Goal: Task Accomplishment & Management: Complete application form

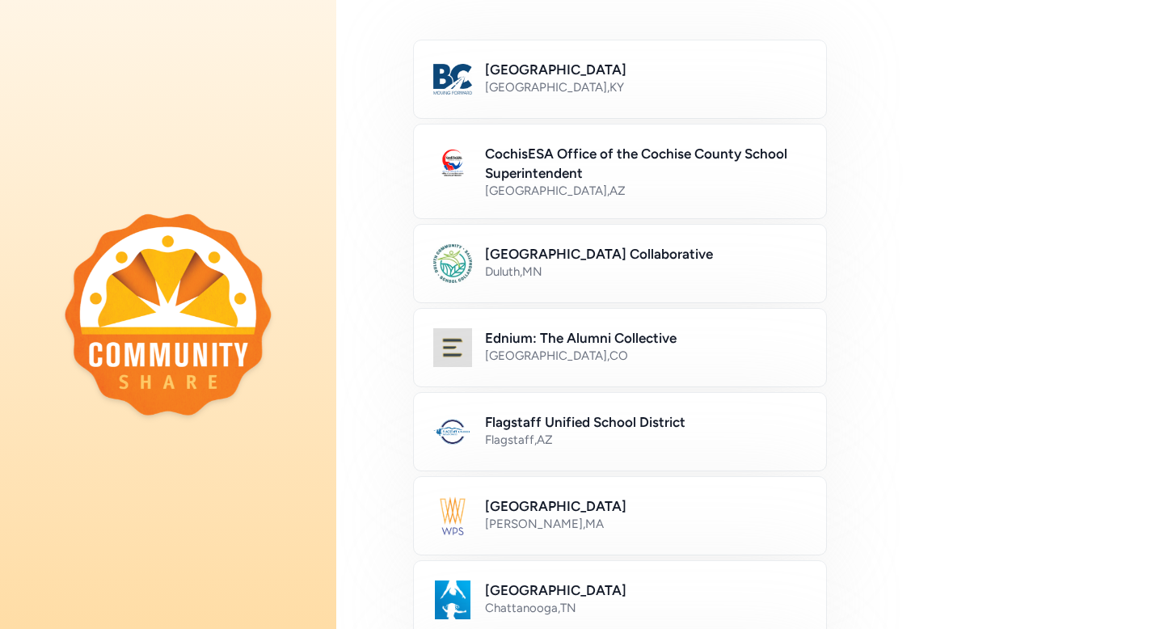
scroll to position [143, 0]
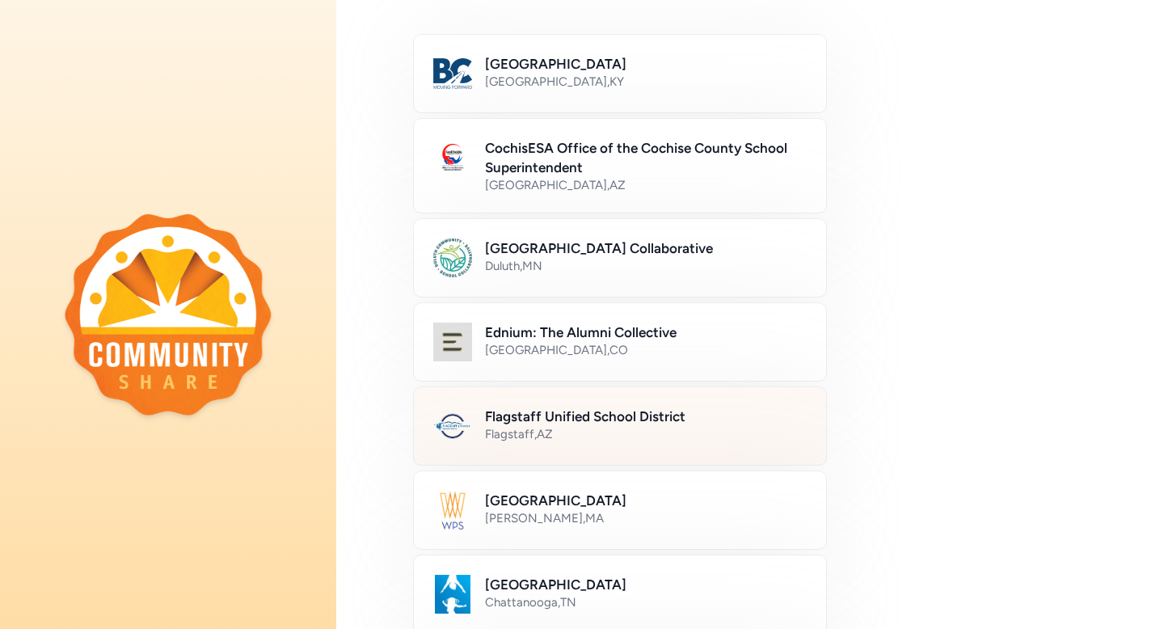
click at [621, 427] on div "Flagstaff , [GEOGRAPHIC_DATA]" at bounding box center [646, 434] width 322 height 16
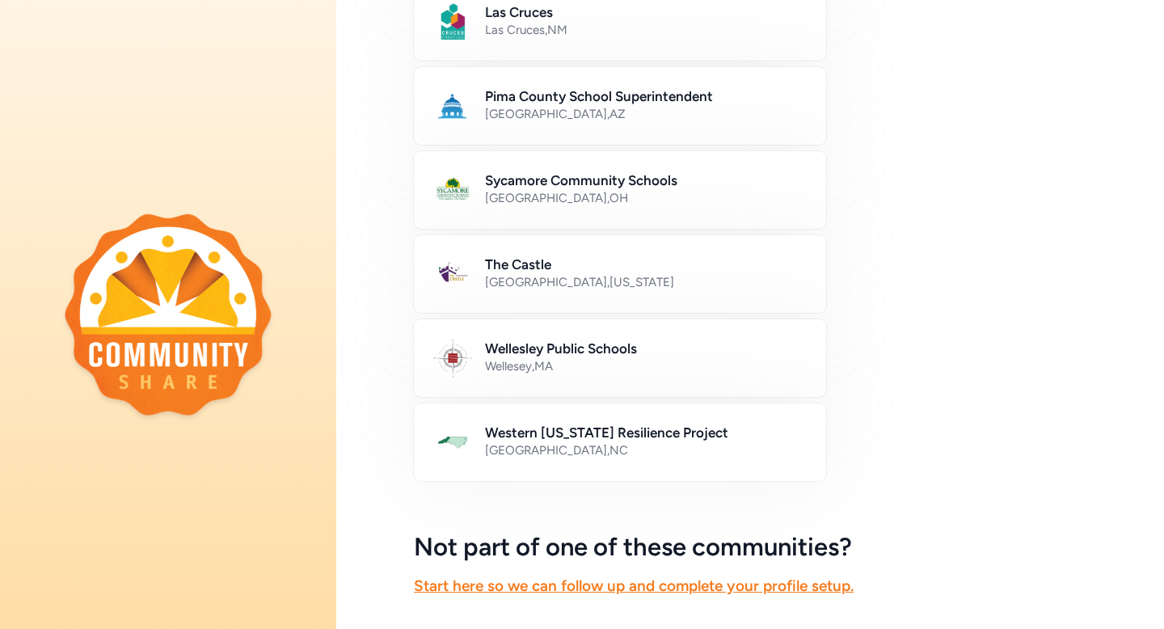
scroll to position [916, 0]
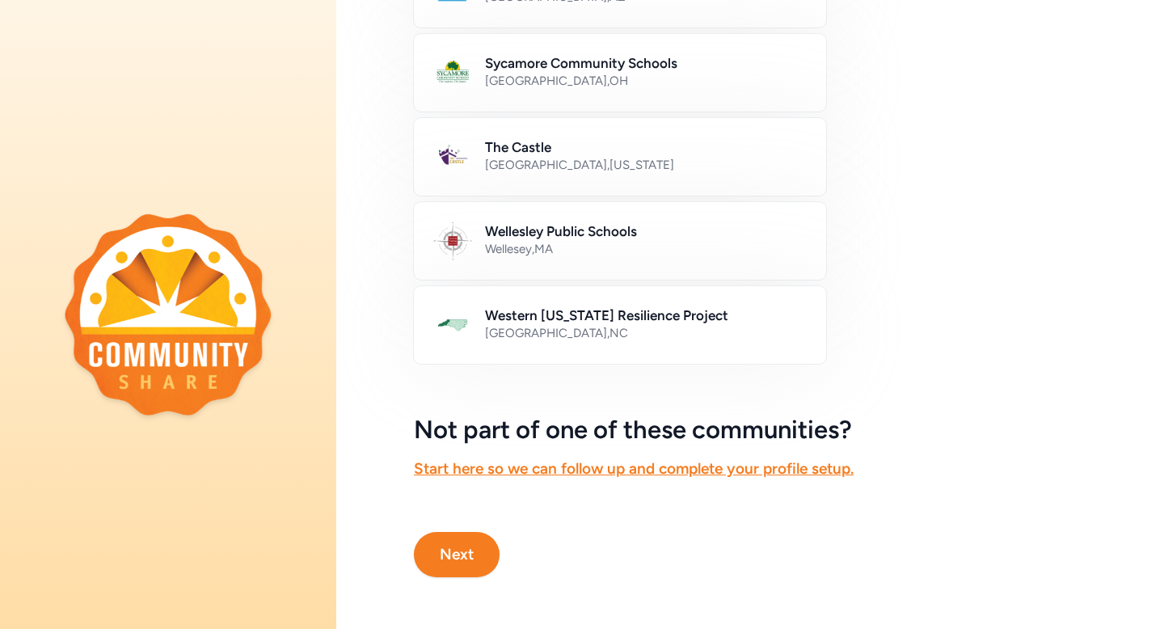
click at [461, 556] on button "Next" at bounding box center [457, 554] width 86 height 45
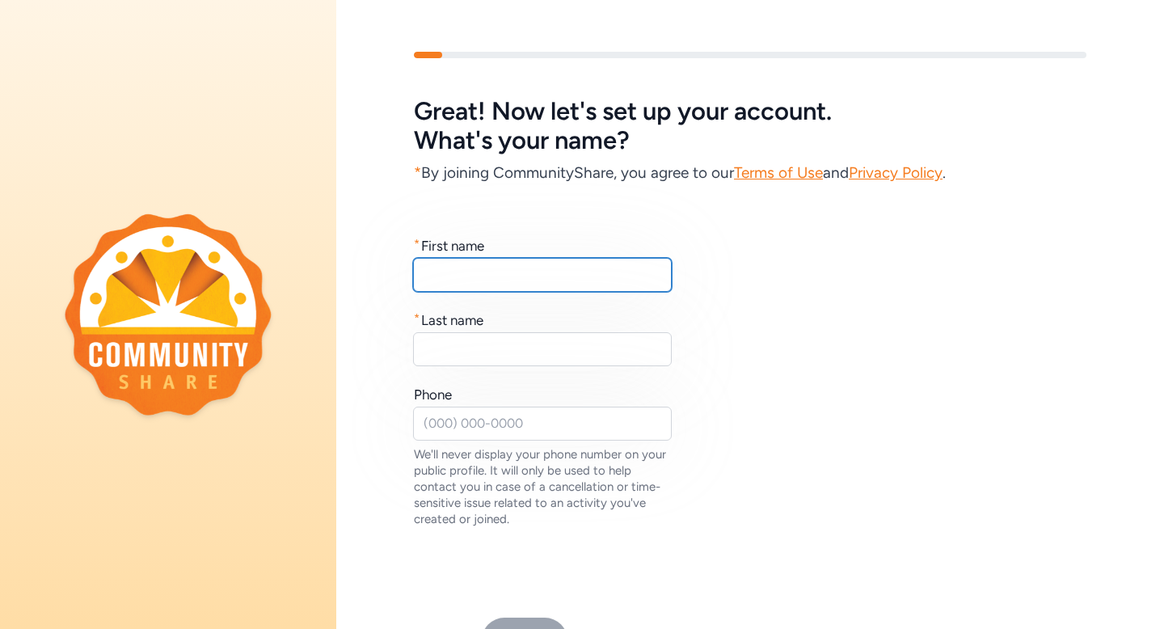
click at [470, 280] on input "text" at bounding box center [542, 275] width 259 height 34
type input "[PERSON_NAME]"
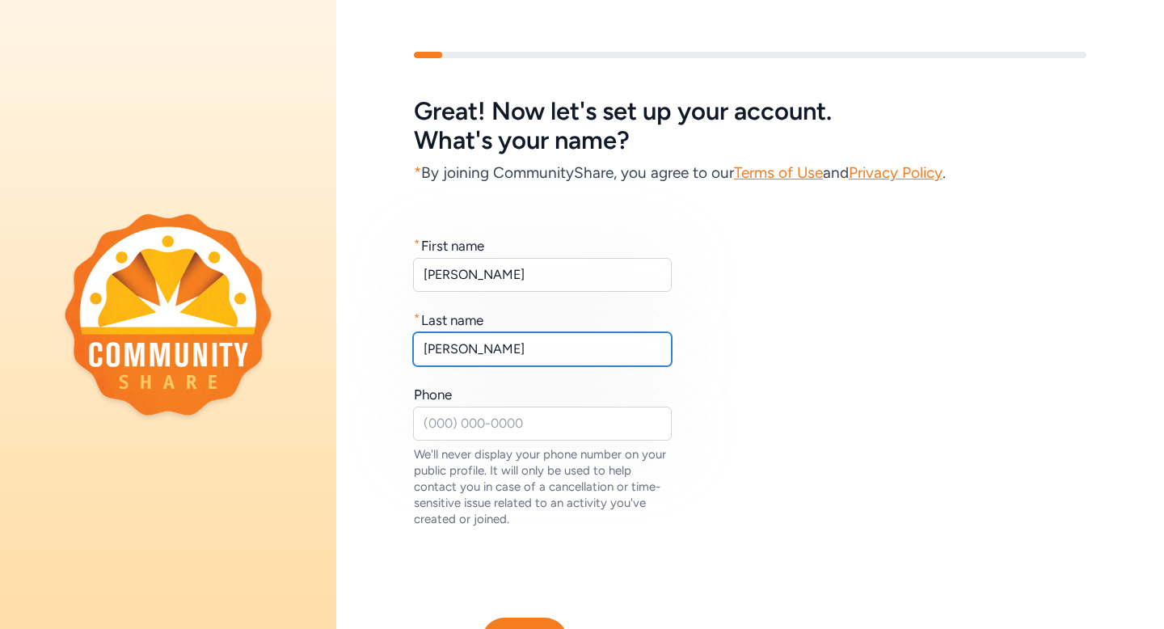
scroll to position [86, 0]
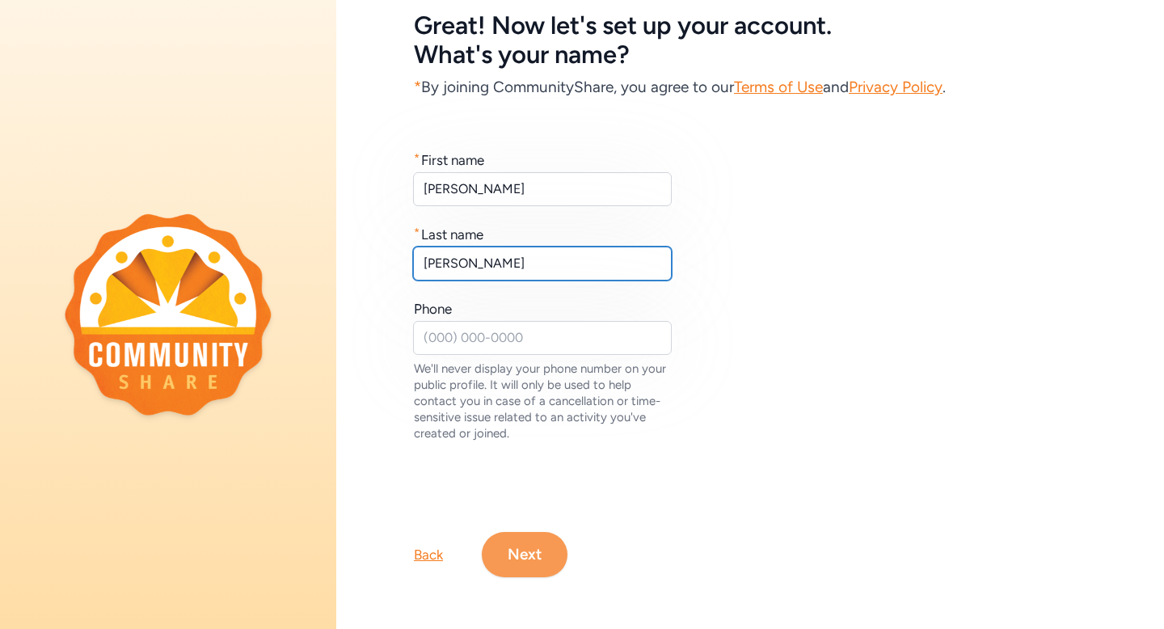
type input "[PERSON_NAME]"
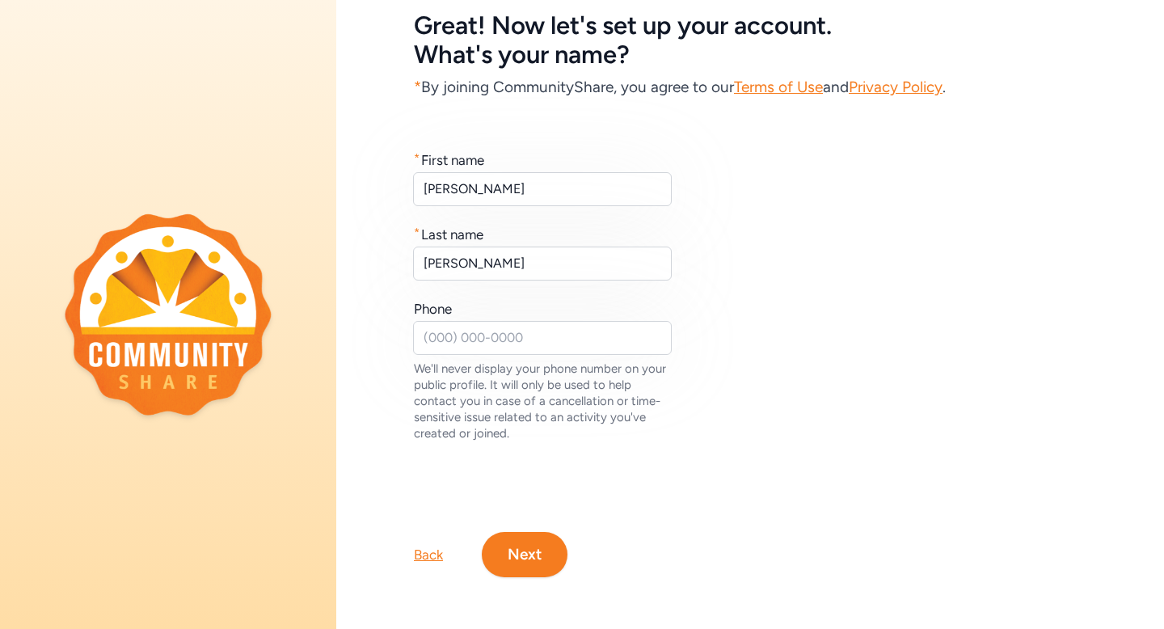
click at [528, 550] on button "Next" at bounding box center [525, 554] width 86 height 45
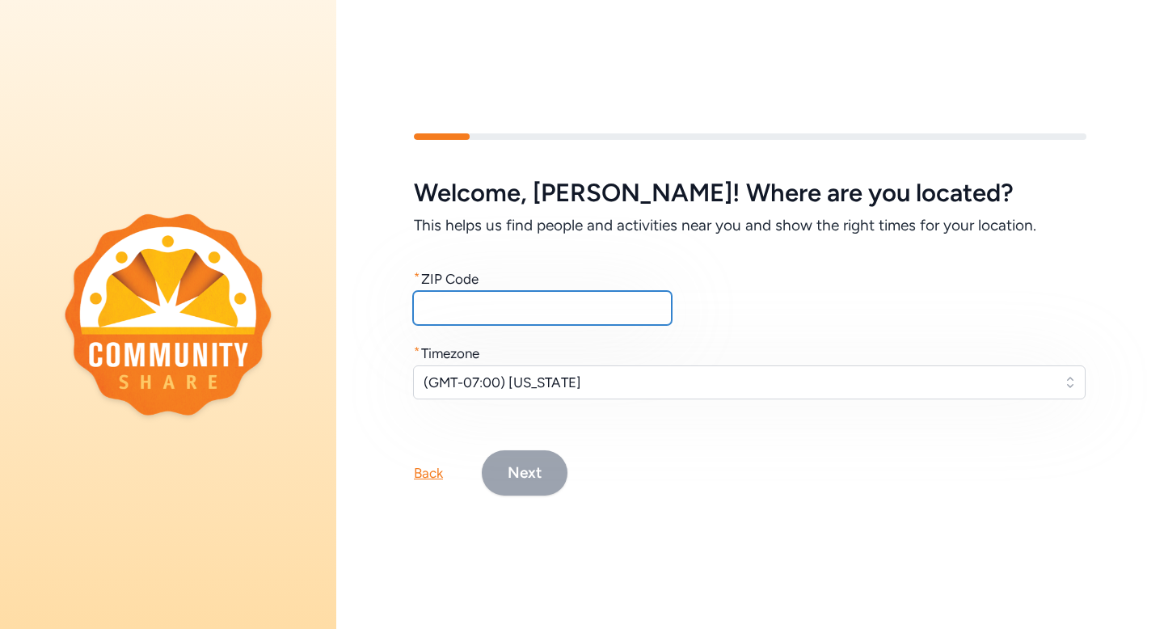
click at [486, 304] on input "text" at bounding box center [542, 308] width 259 height 34
type input "86004"
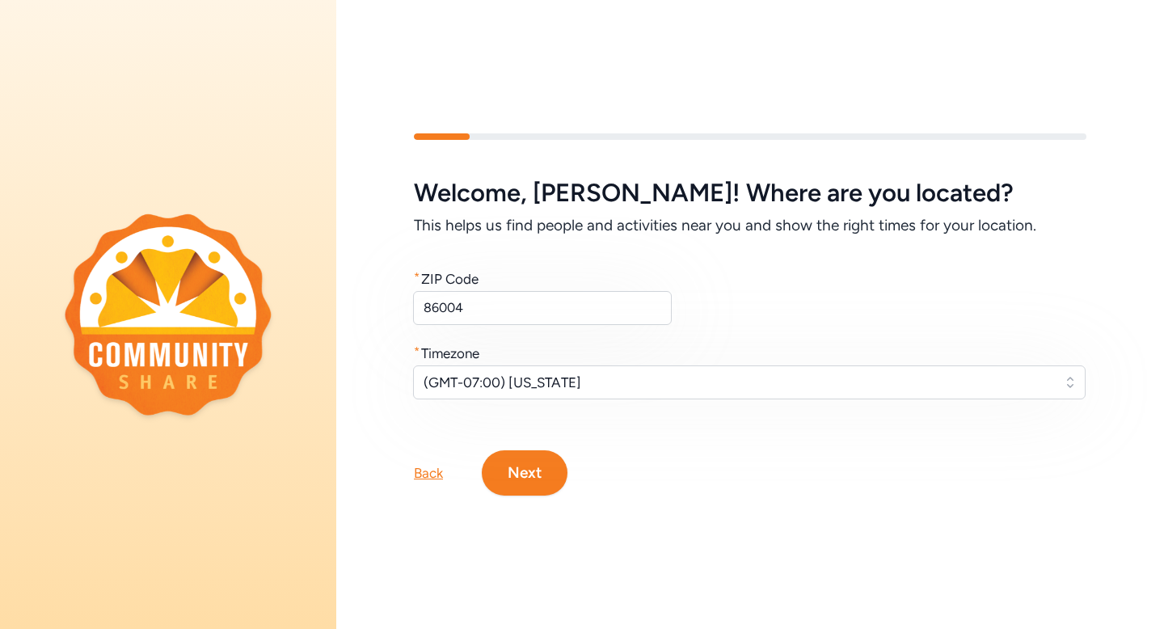
click at [531, 480] on button "Next" at bounding box center [525, 472] width 86 height 45
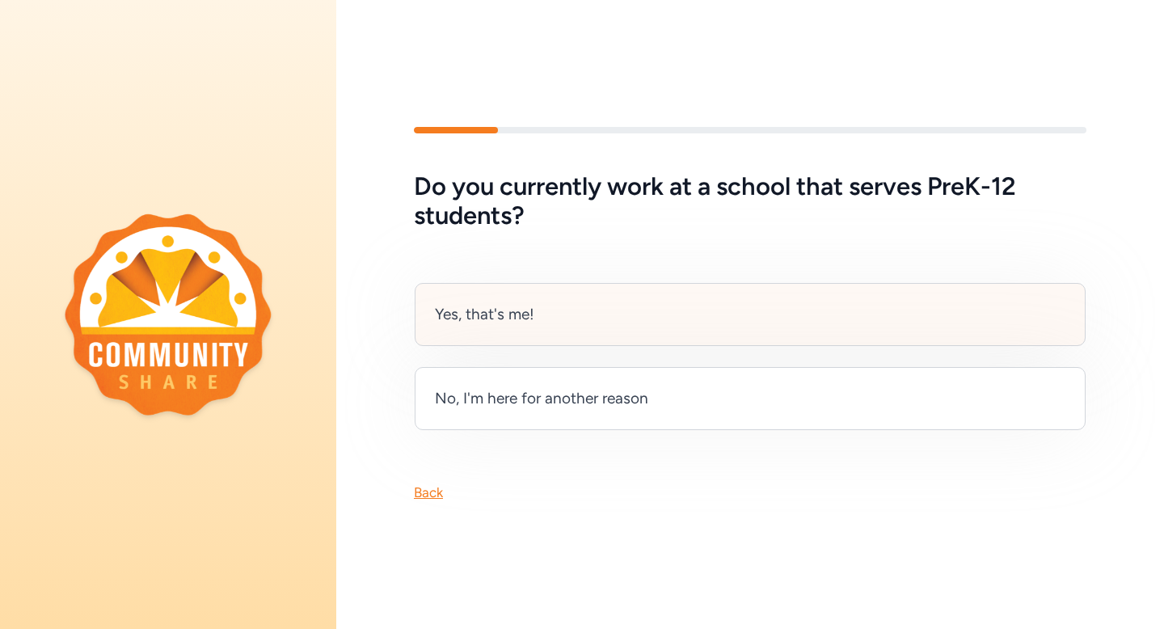
click at [531, 303] on div "Yes, that's me!" at bounding box center [484, 314] width 99 height 23
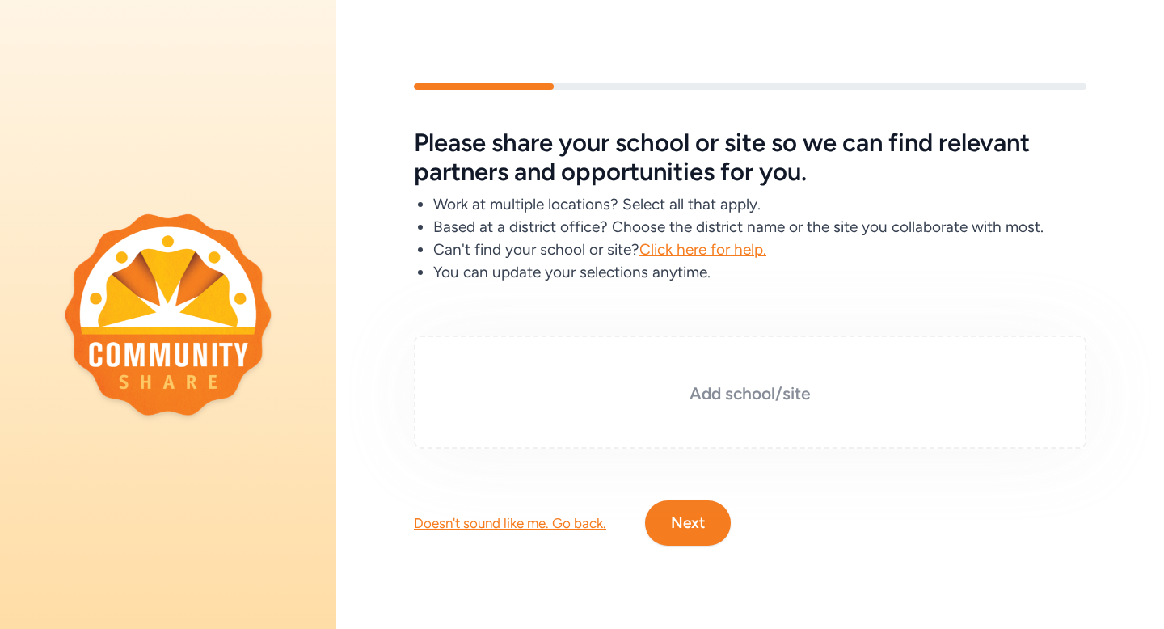
click at [741, 397] on h3 "Add school/site" at bounding box center [749, 393] width 591 height 23
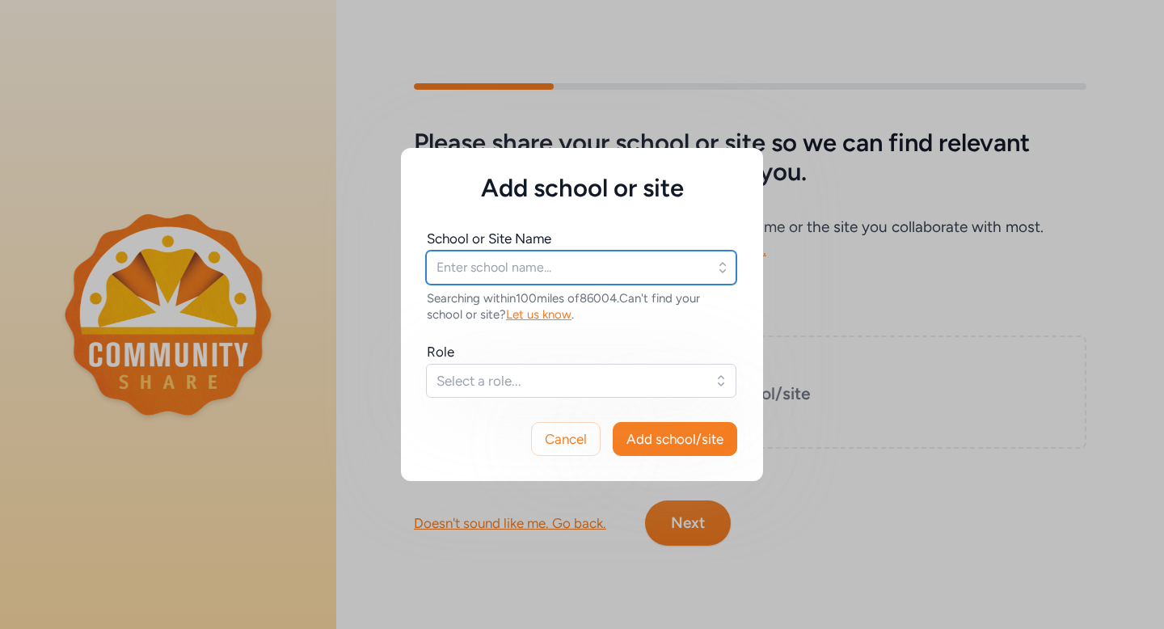
click at [537, 265] on input "text" at bounding box center [581, 267] width 310 height 34
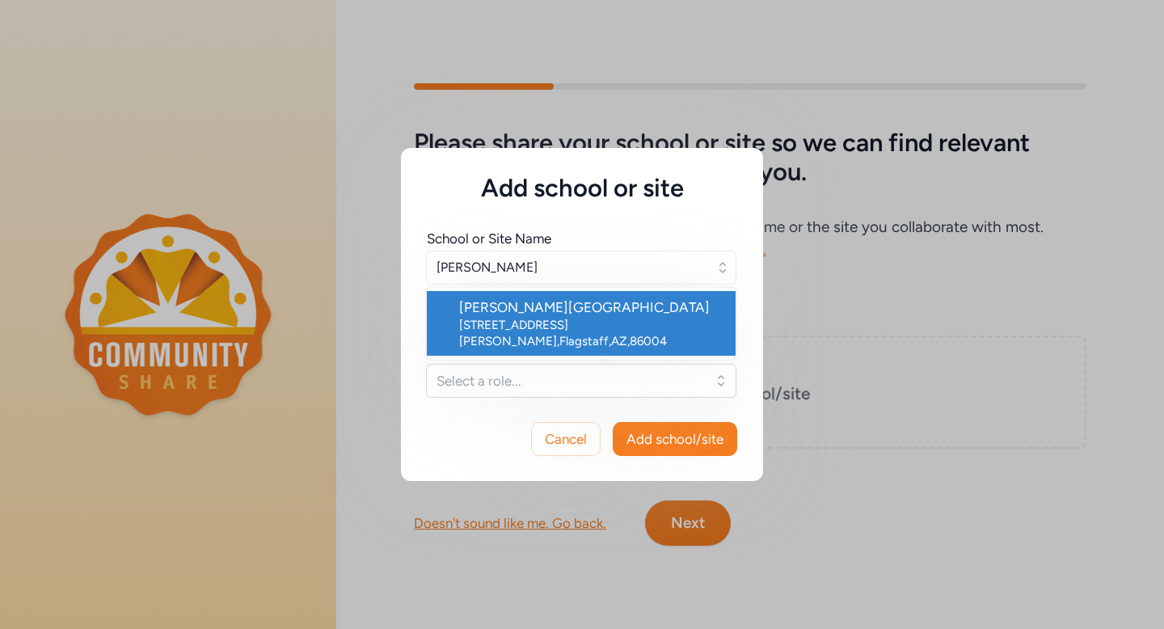
click at [583, 314] on div "[PERSON_NAME][GEOGRAPHIC_DATA]" at bounding box center [590, 306] width 263 height 19
type input "[PERSON_NAME][GEOGRAPHIC_DATA]"
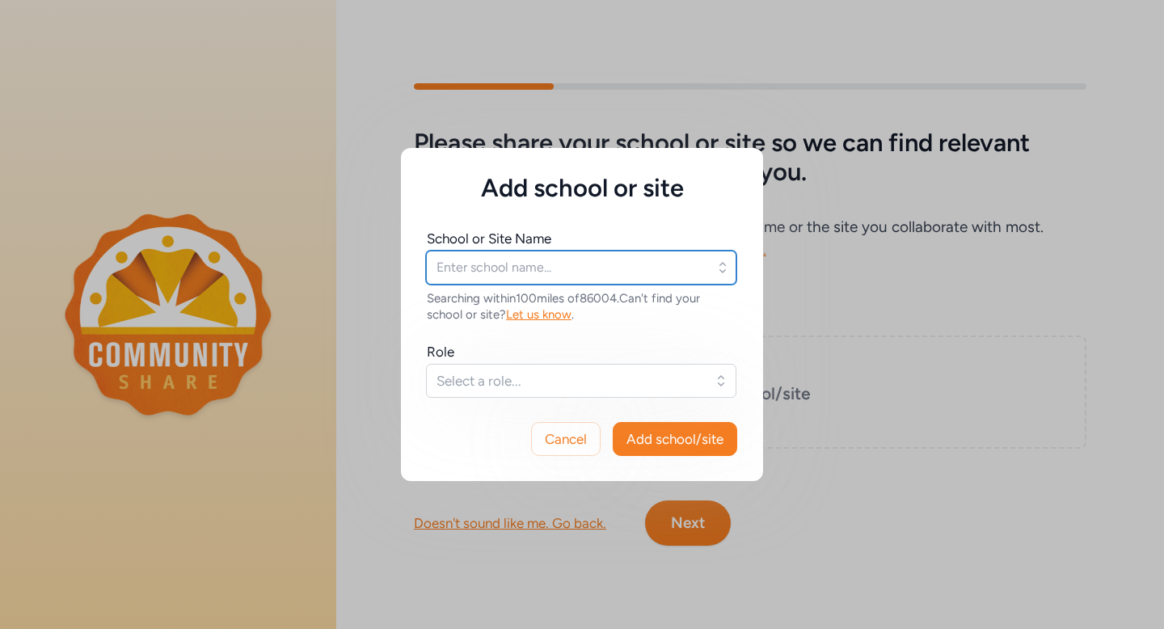
type input "[PERSON_NAME][GEOGRAPHIC_DATA]"
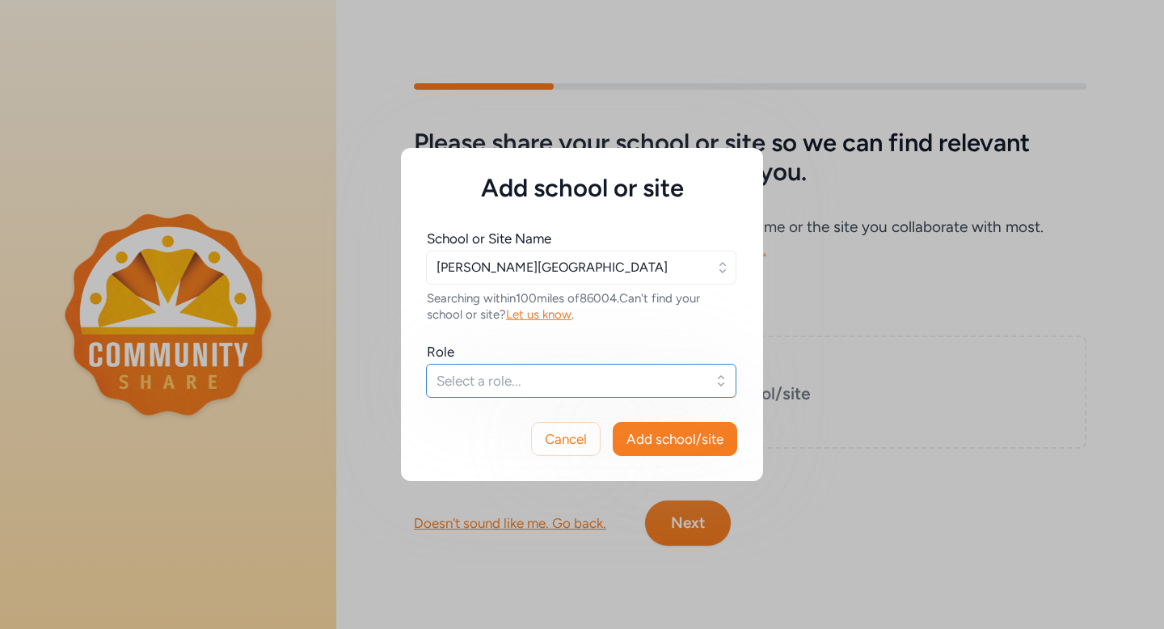
click at [584, 371] on span "Select a role..." at bounding box center [569, 380] width 267 height 19
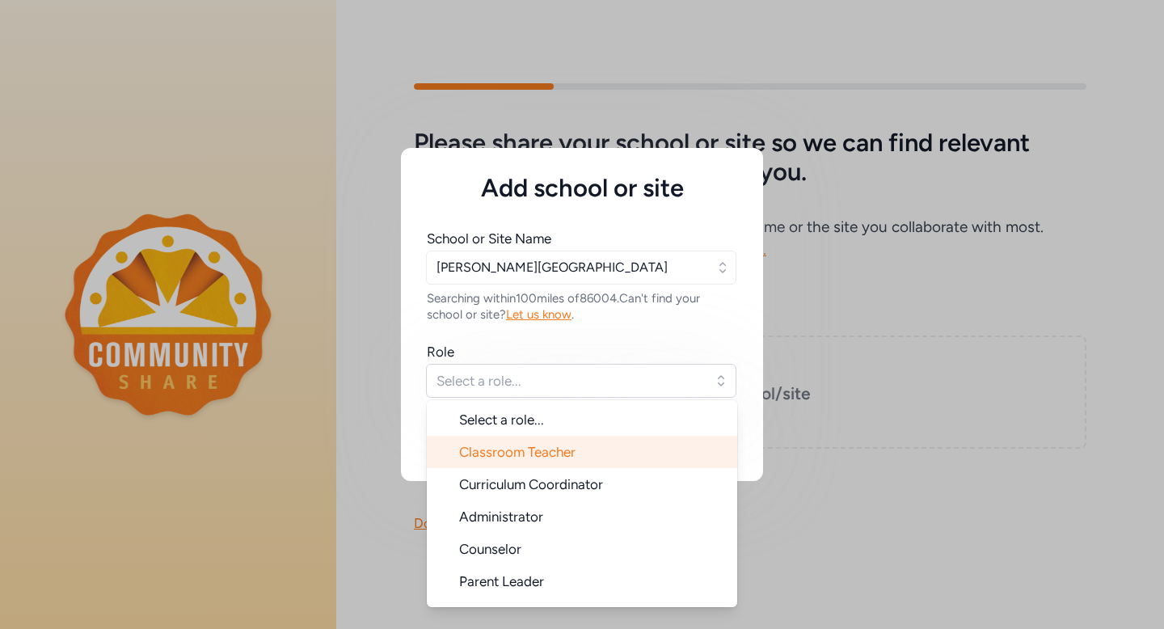
click at [528, 455] on span "Classroom Teacher" at bounding box center [517, 452] width 116 height 16
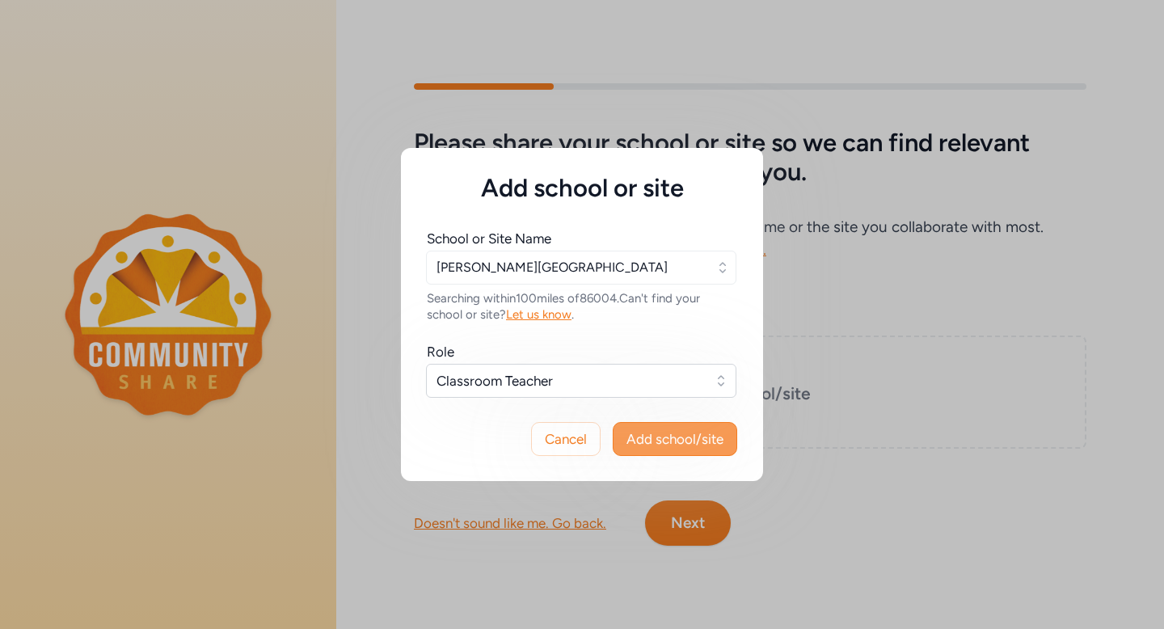
click at [692, 448] on span "Add school/site" at bounding box center [674, 438] width 97 height 19
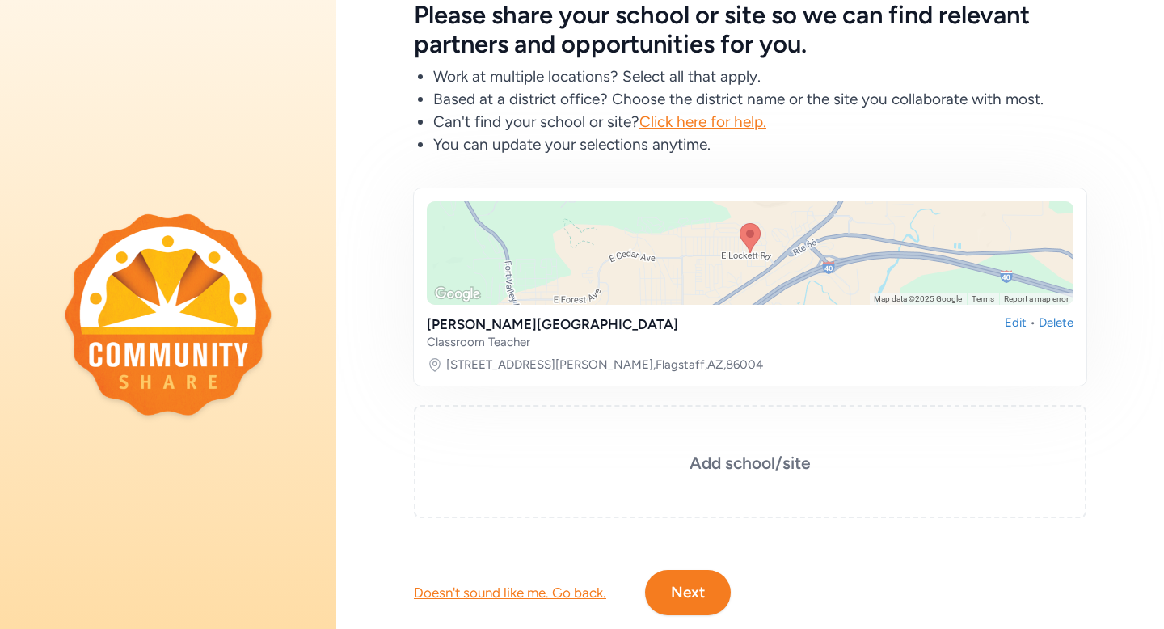
scroll to position [134, 0]
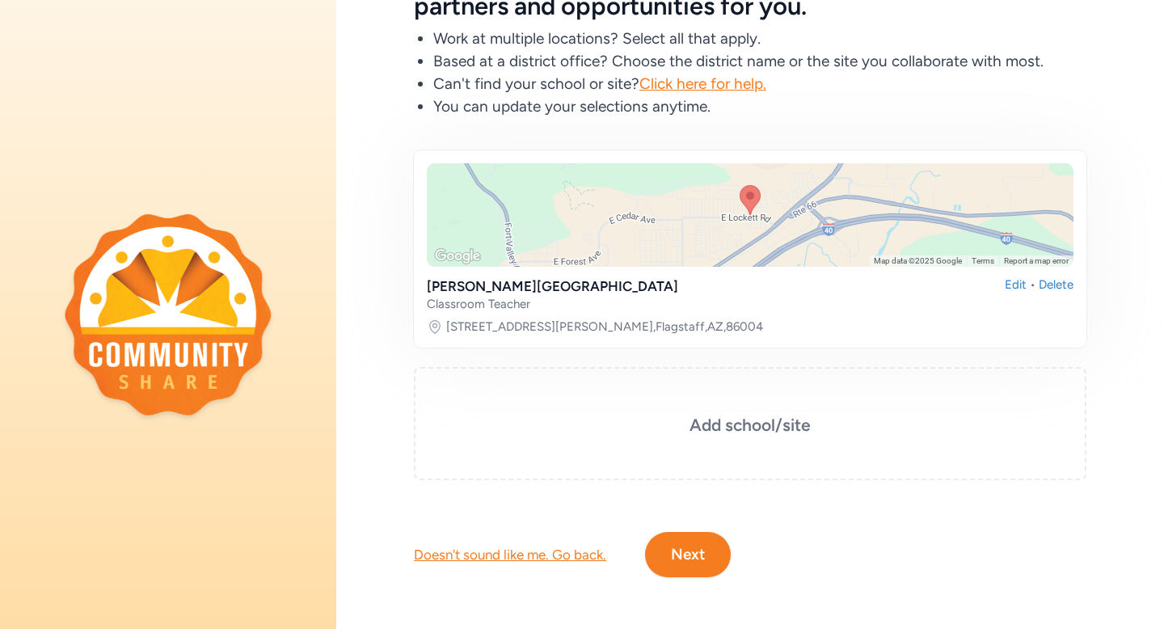
click at [699, 553] on button "Next" at bounding box center [688, 554] width 86 height 45
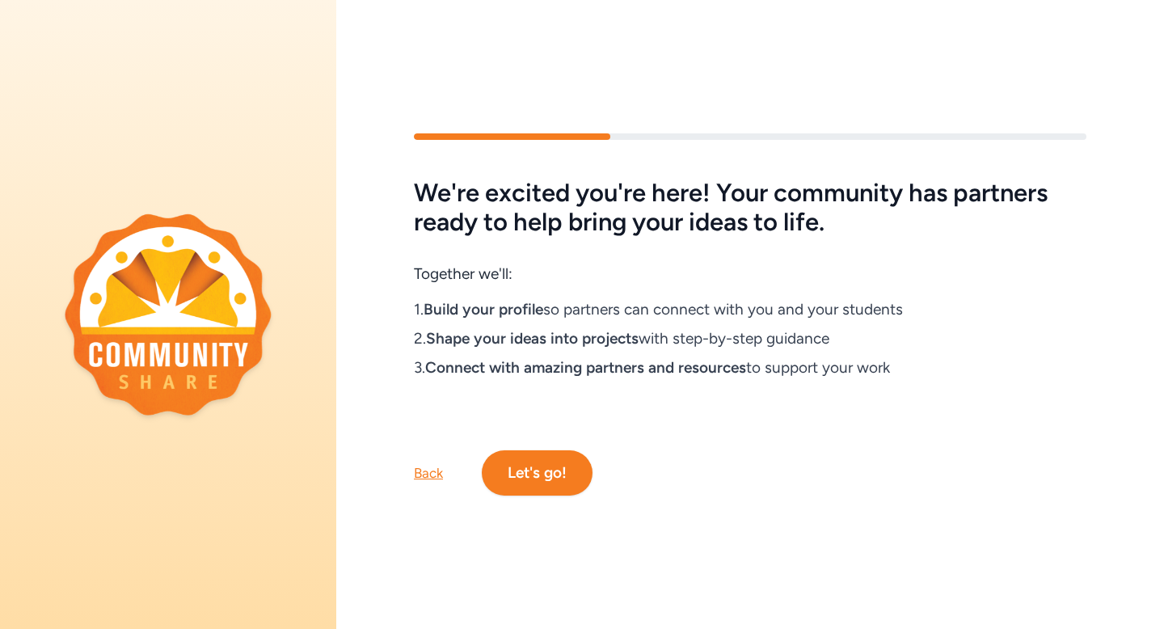
click at [558, 472] on button "Let's go!" at bounding box center [537, 472] width 111 height 45
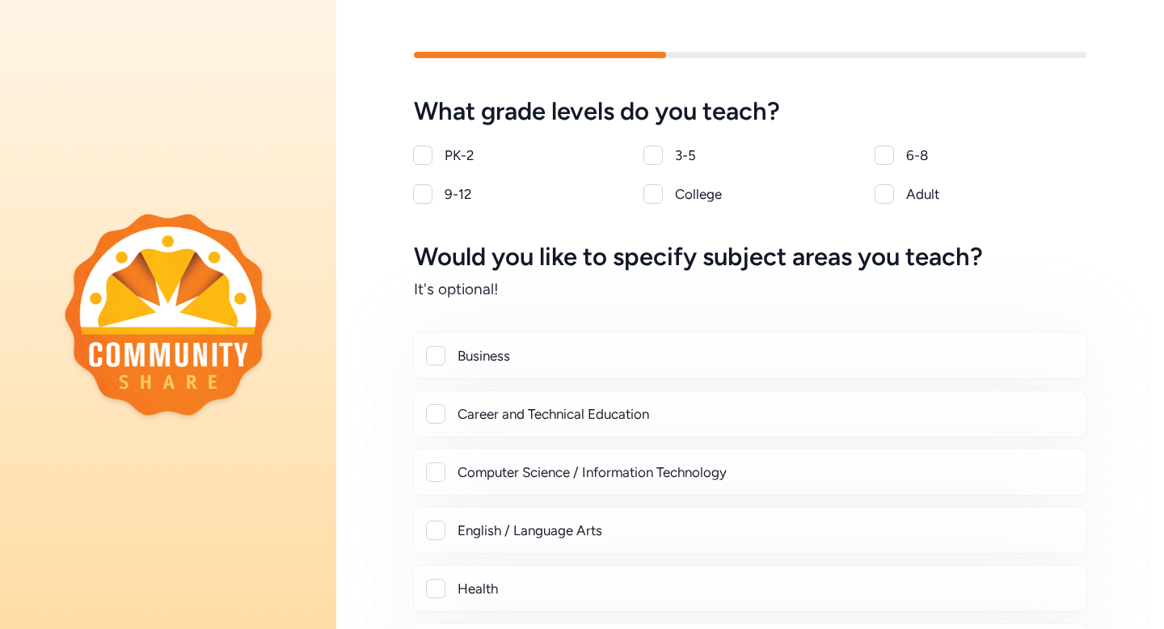
click at [465, 154] on div "PK-2" at bounding box center [534, 154] width 180 height 19
checkbox input "true"
click at [659, 152] on div at bounding box center [652, 154] width 19 height 19
checkbox input "true"
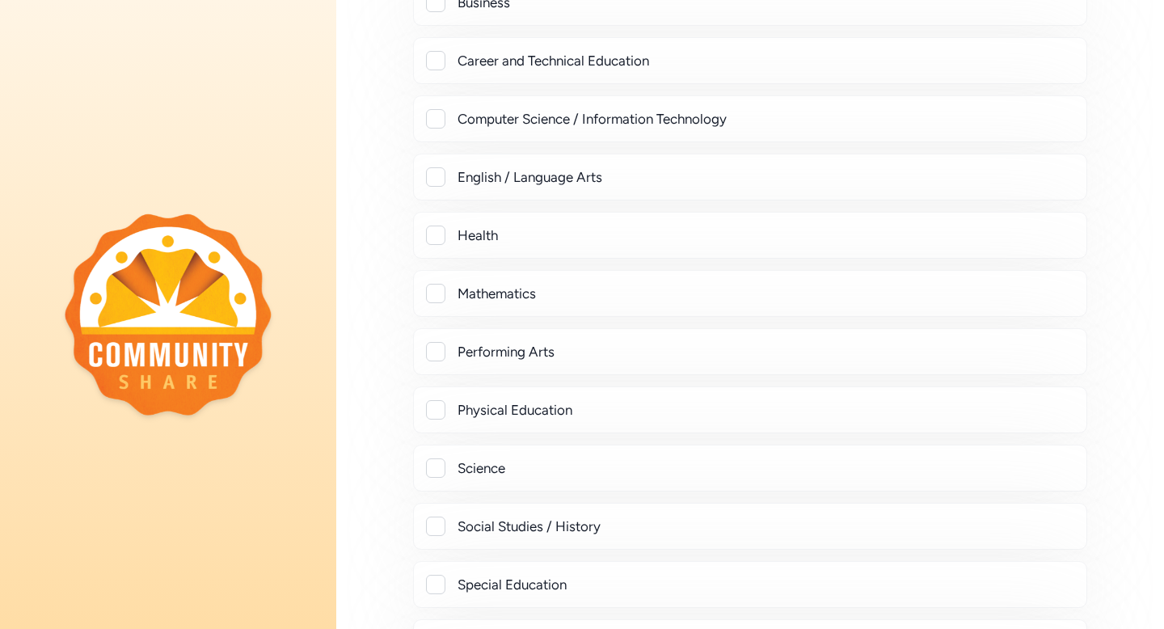
scroll to position [368, 0]
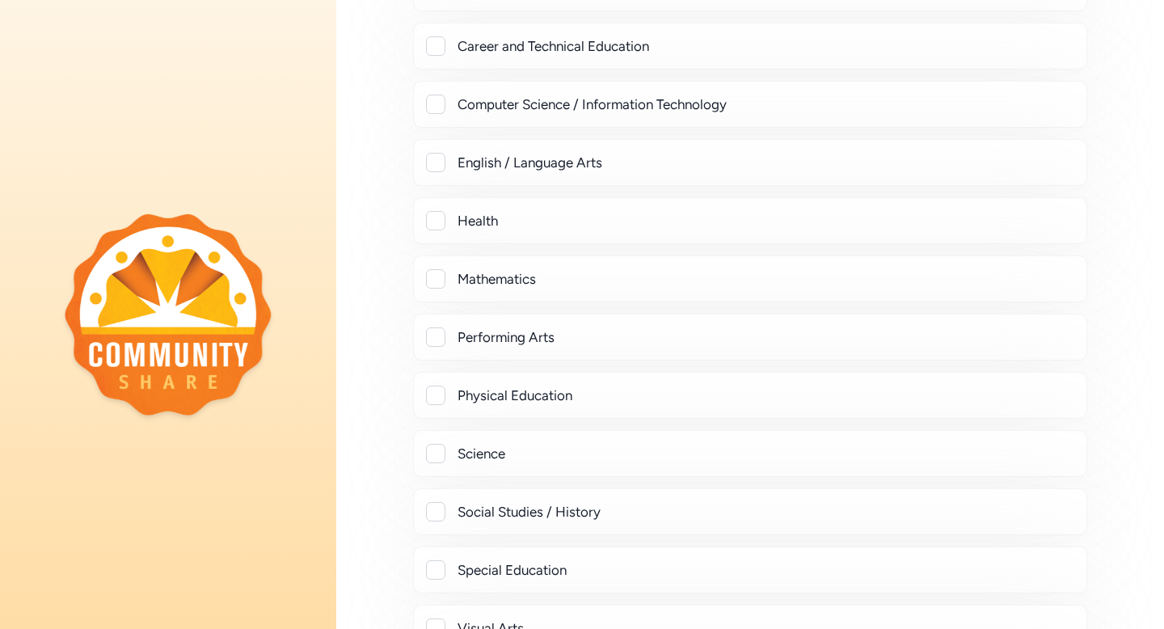
click at [494, 272] on div "Mathematics" at bounding box center [765, 278] width 616 height 19
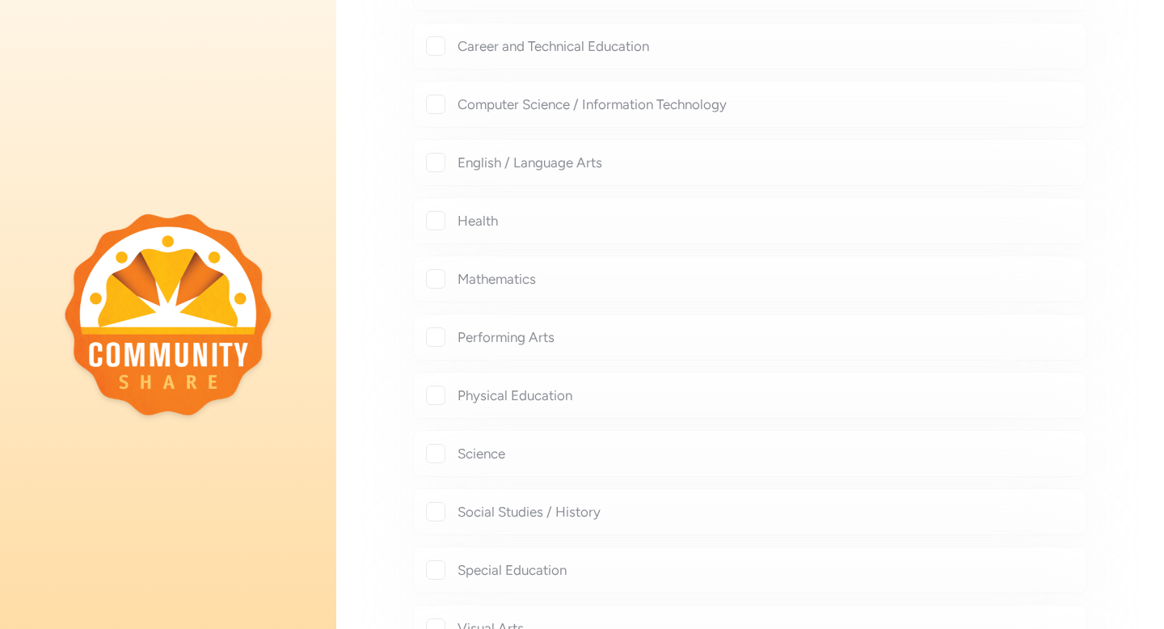
checkbox input "true"
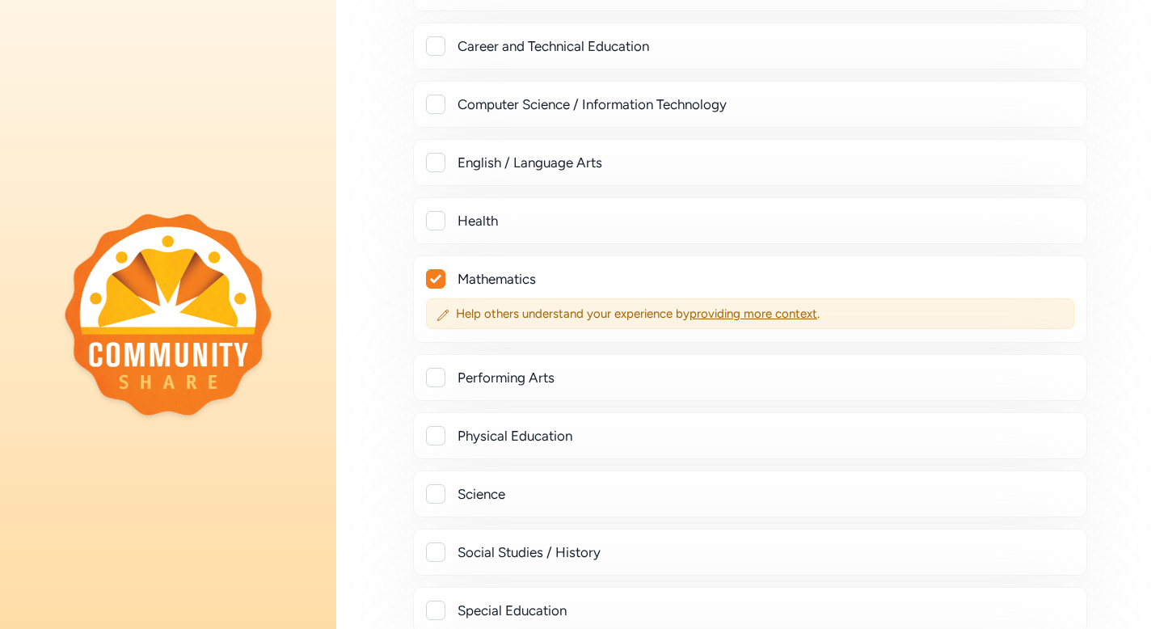
click at [465, 162] on div "English / Language Arts" at bounding box center [765, 162] width 616 height 19
checkbox input "true"
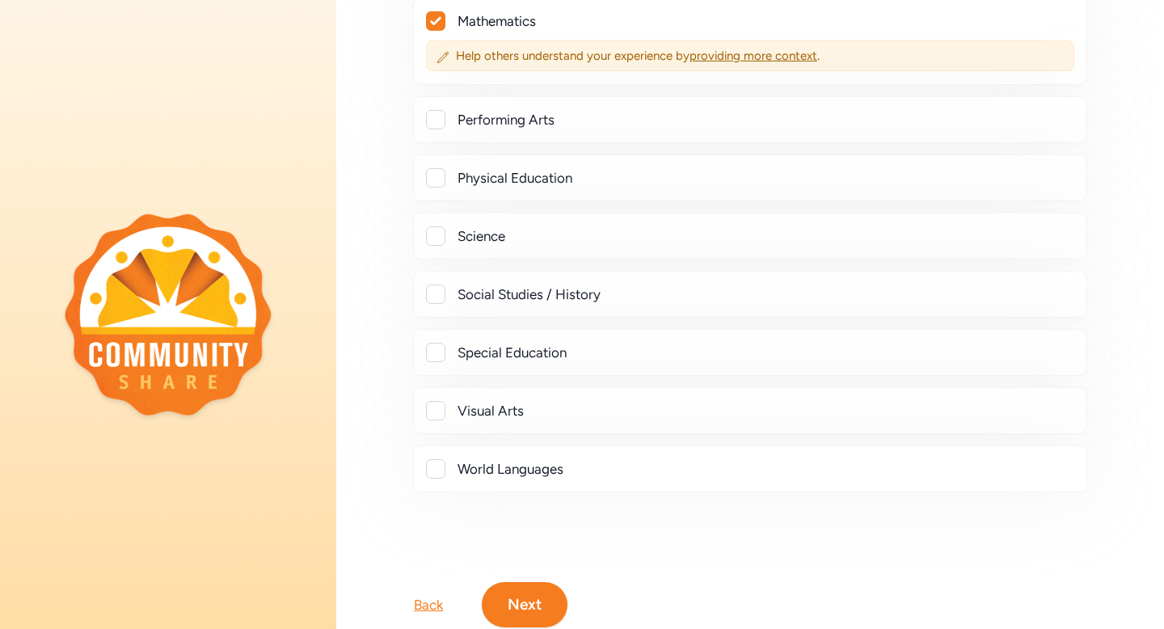
scroll to position [668, 0]
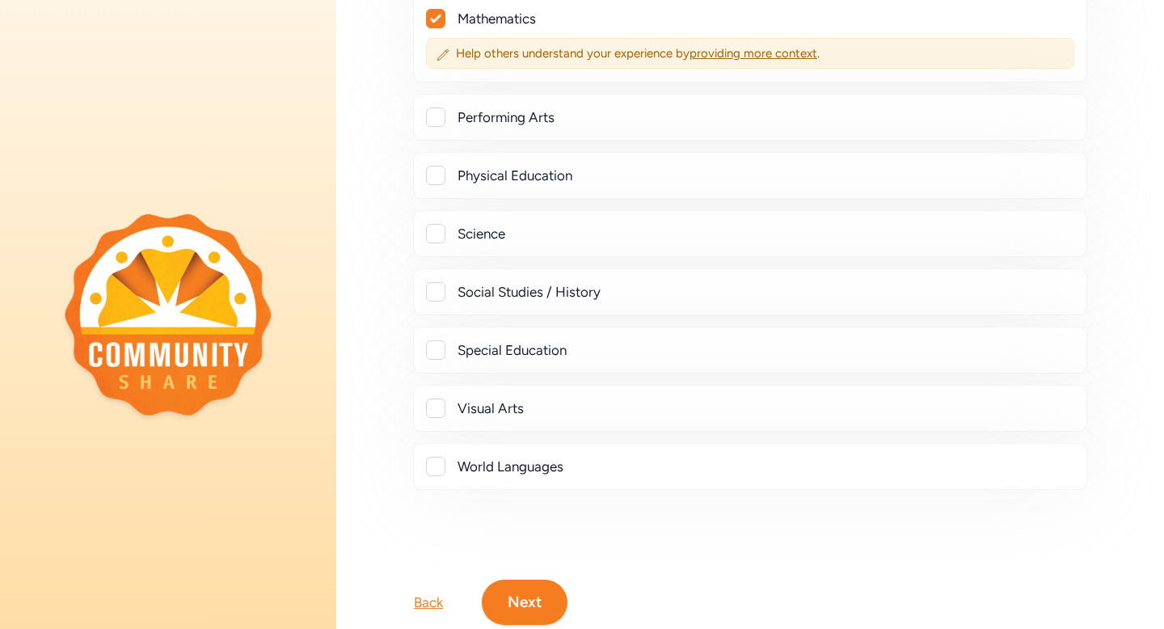
click at [488, 350] on div "Special Education" at bounding box center [765, 349] width 616 height 19
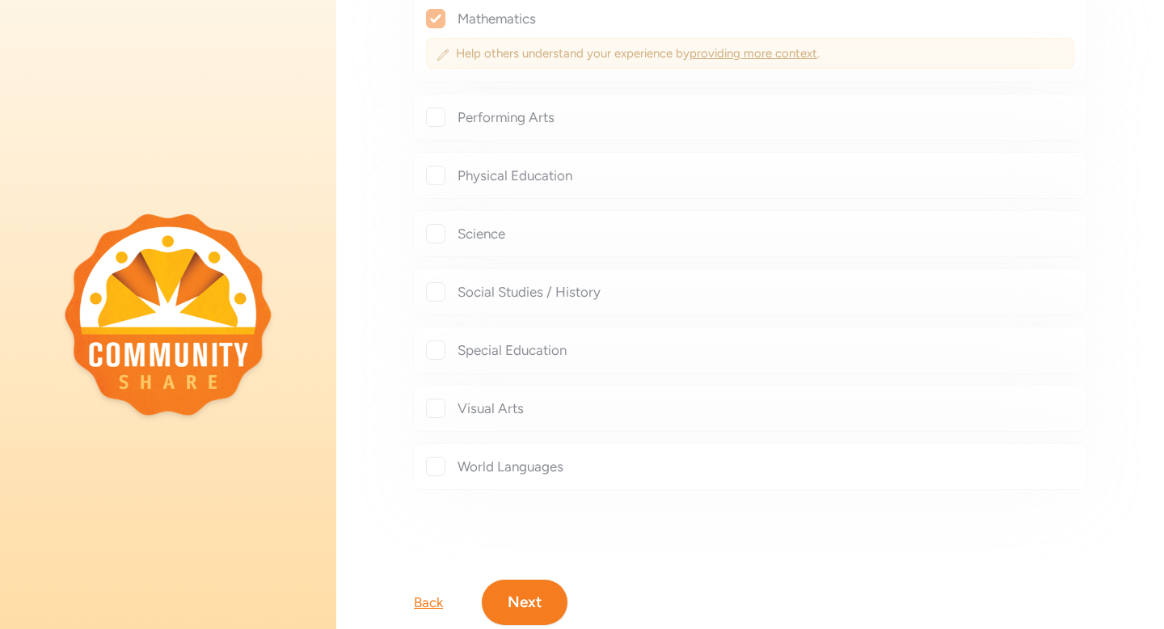
checkbox input "true"
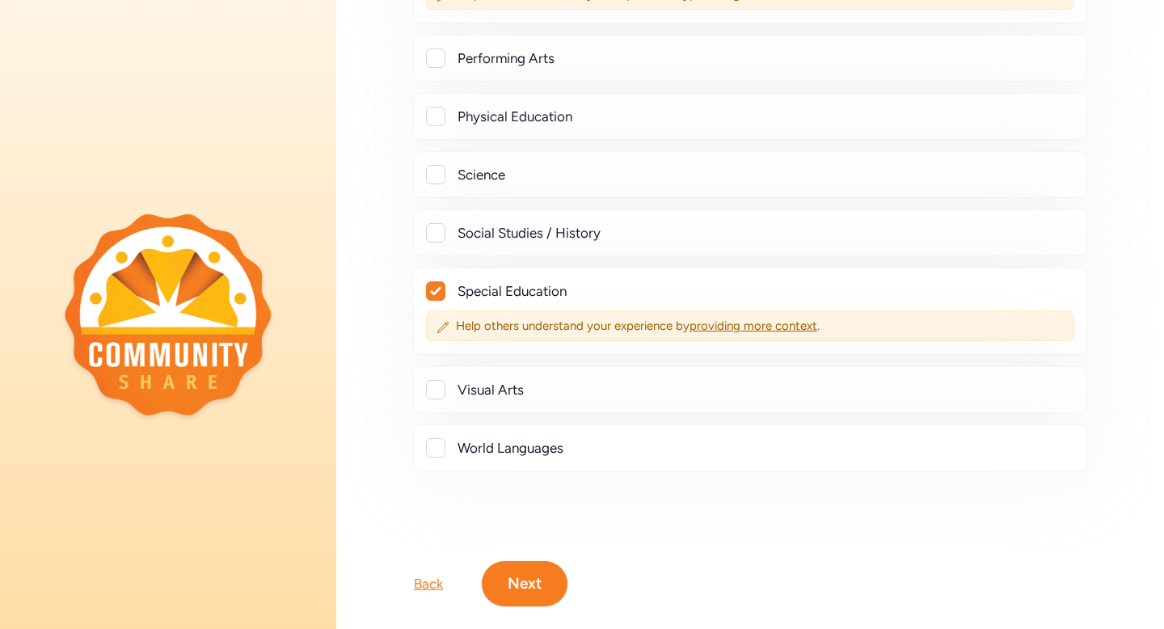
scroll to position [756, 0]
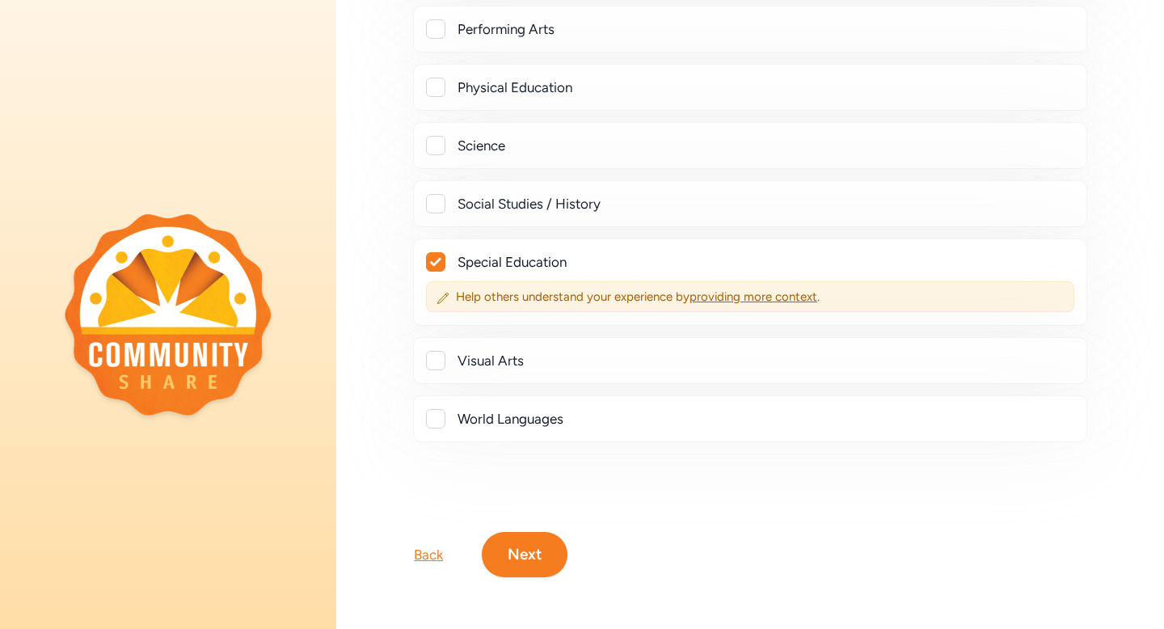
click at [523, 546] on button "Next" at bounding box center [525, 554] width 86 height 45
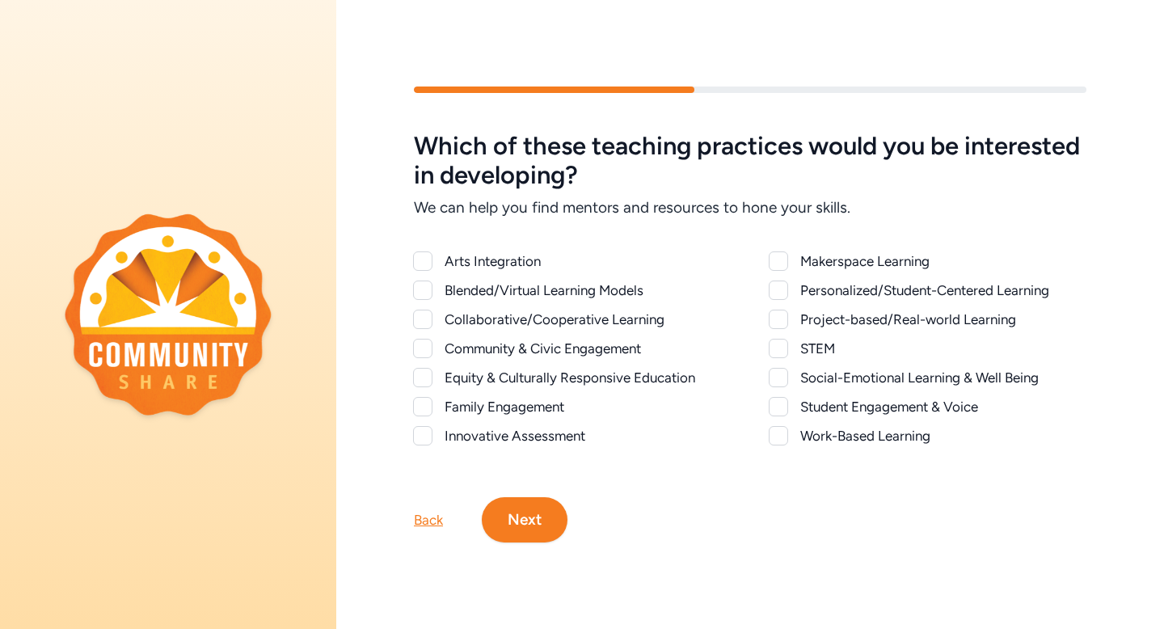
click at [776, 437] on div at bounding box center [777, 435] width 19 height 19
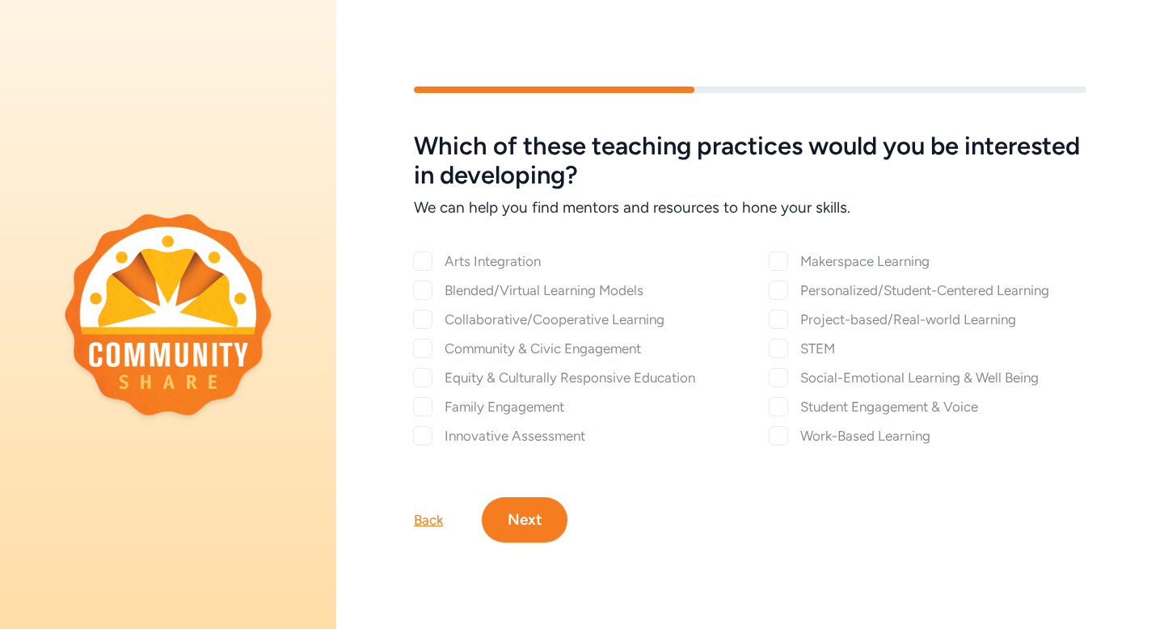
checkbox input "true"
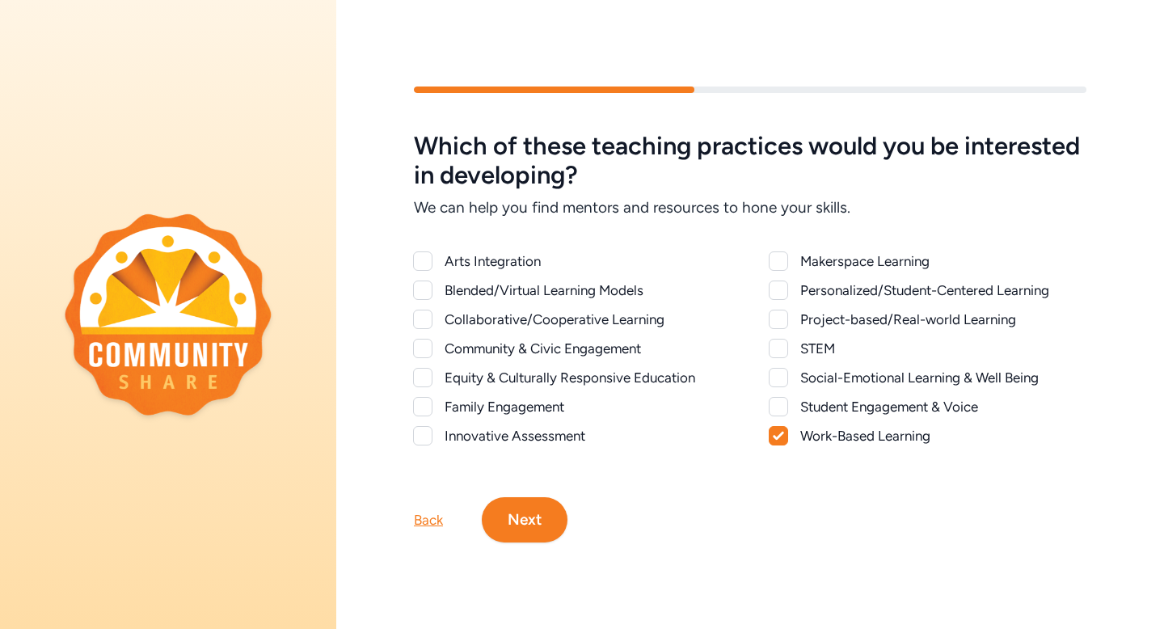
click at [777, 377] on div at bounding box center [777, 377] width 19 height 19
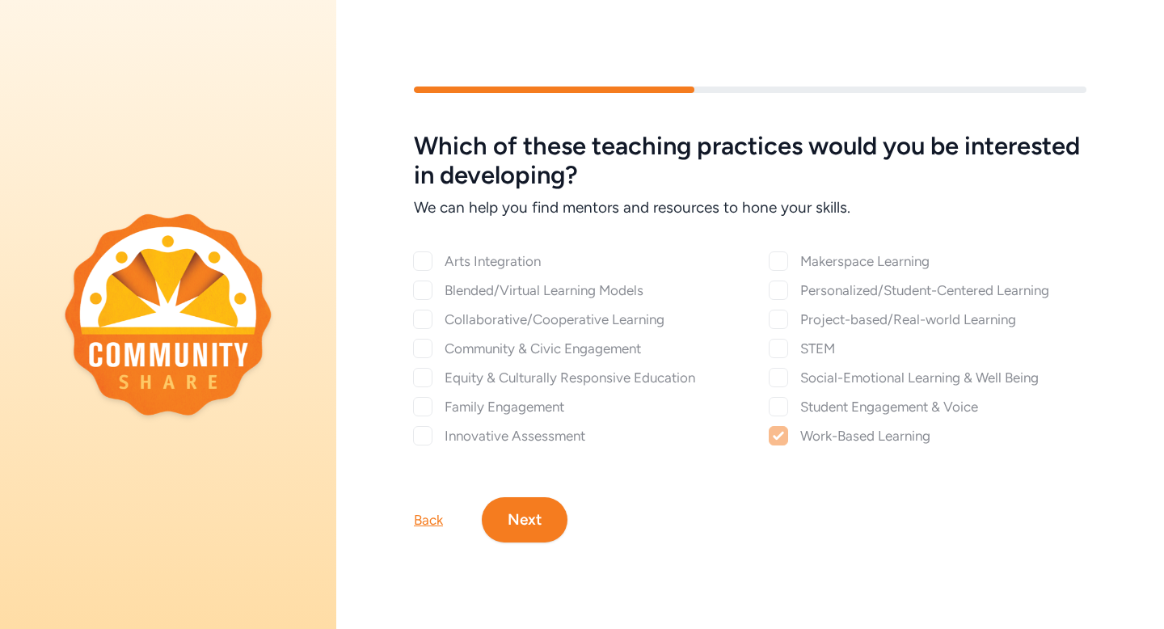
checkbox input "true"
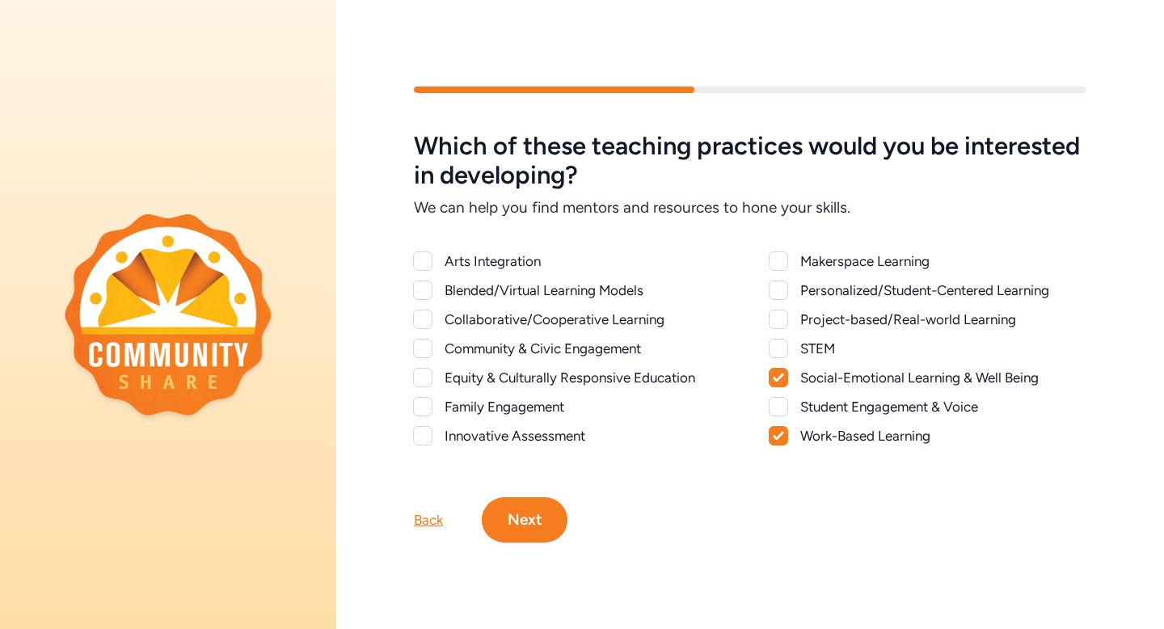
click at [776, 351] on div at bounding box center [777, 348] width 19 height 19
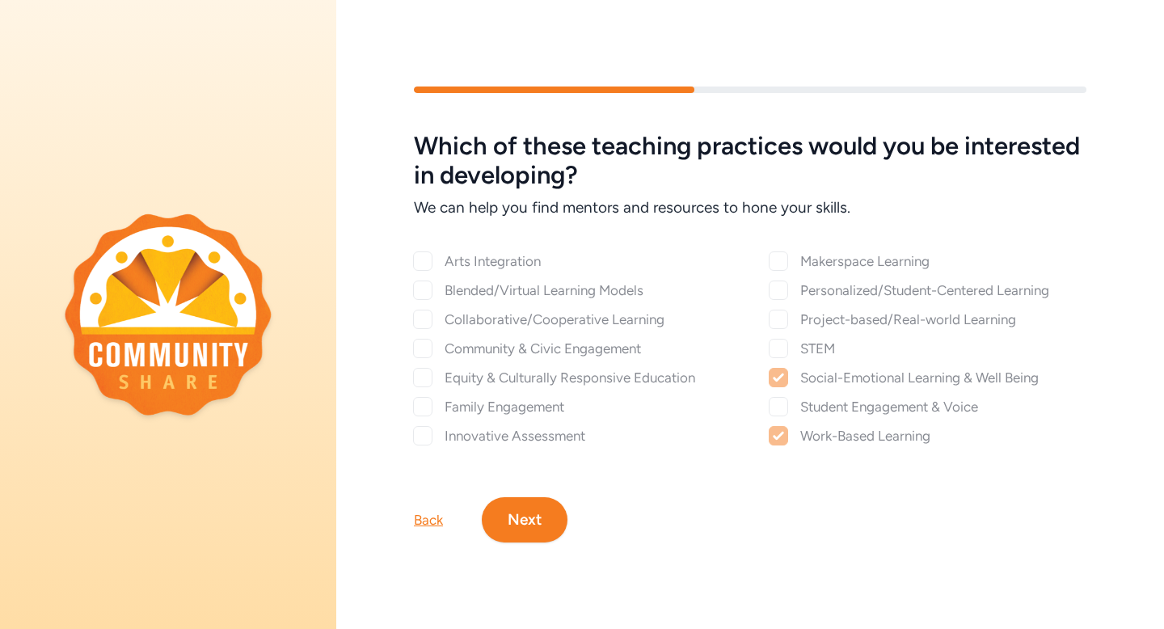
checkbox input "true"
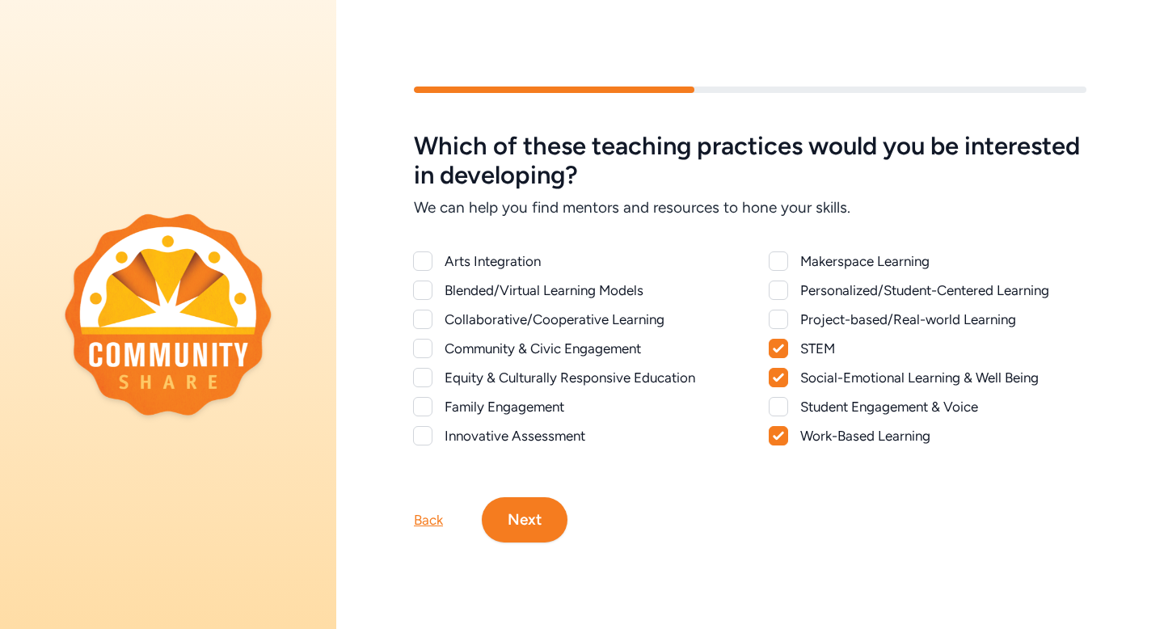
click at [777, 318] on div at bounding box center [777, 318] width 19 height 19
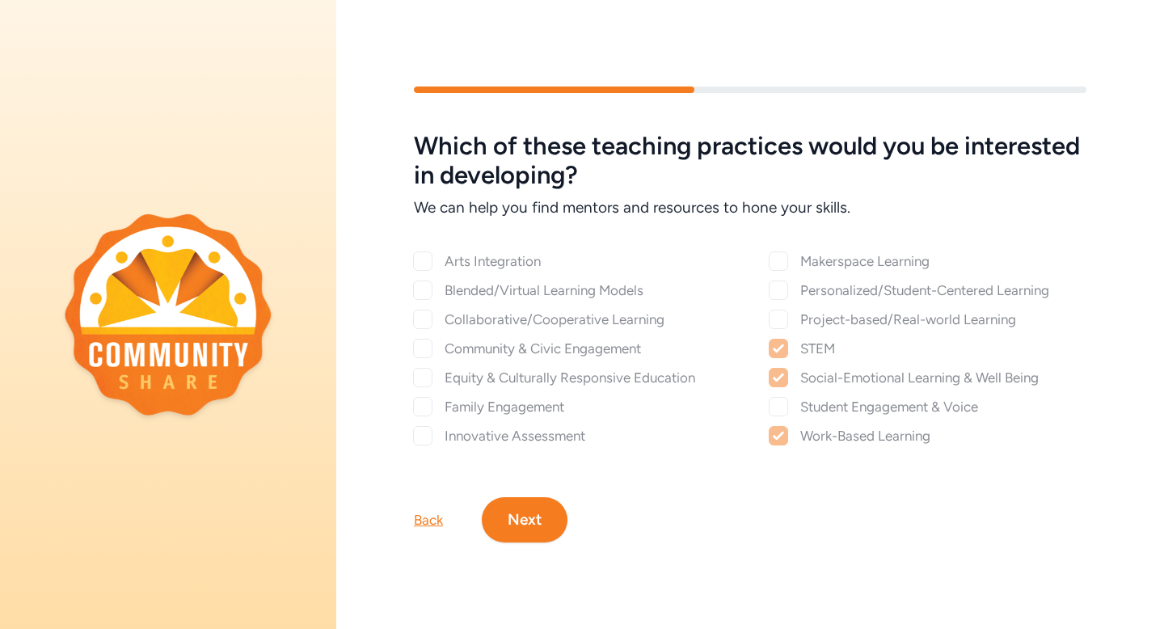
checkbox input "true"
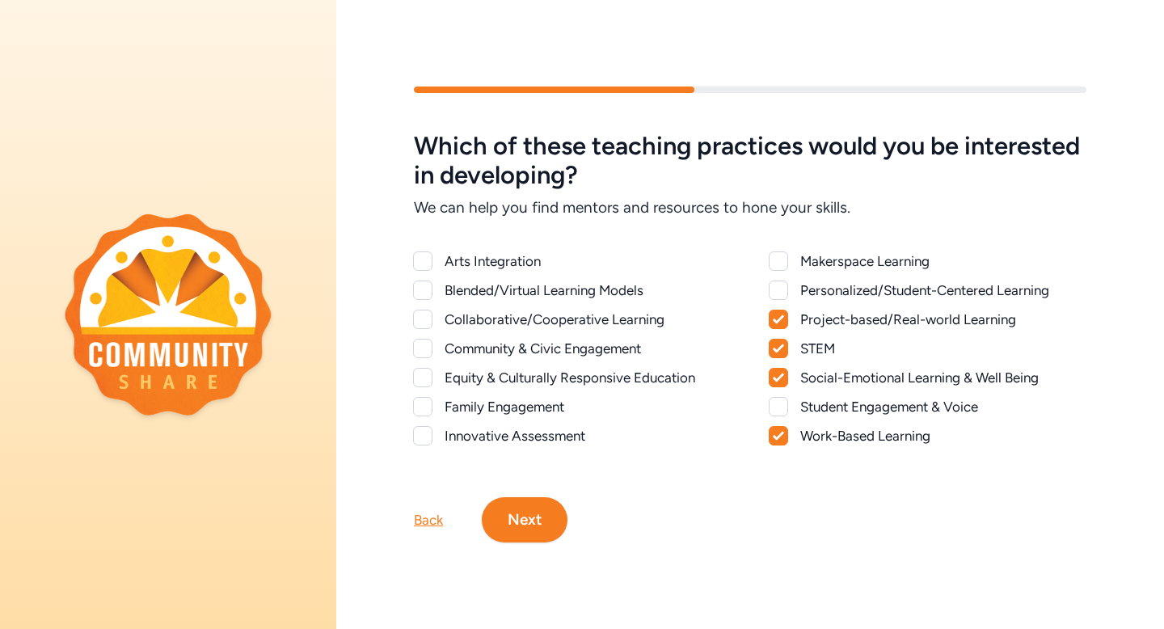
click at [778, 287] on div at bounding box center [777, 289] width 19 height 19
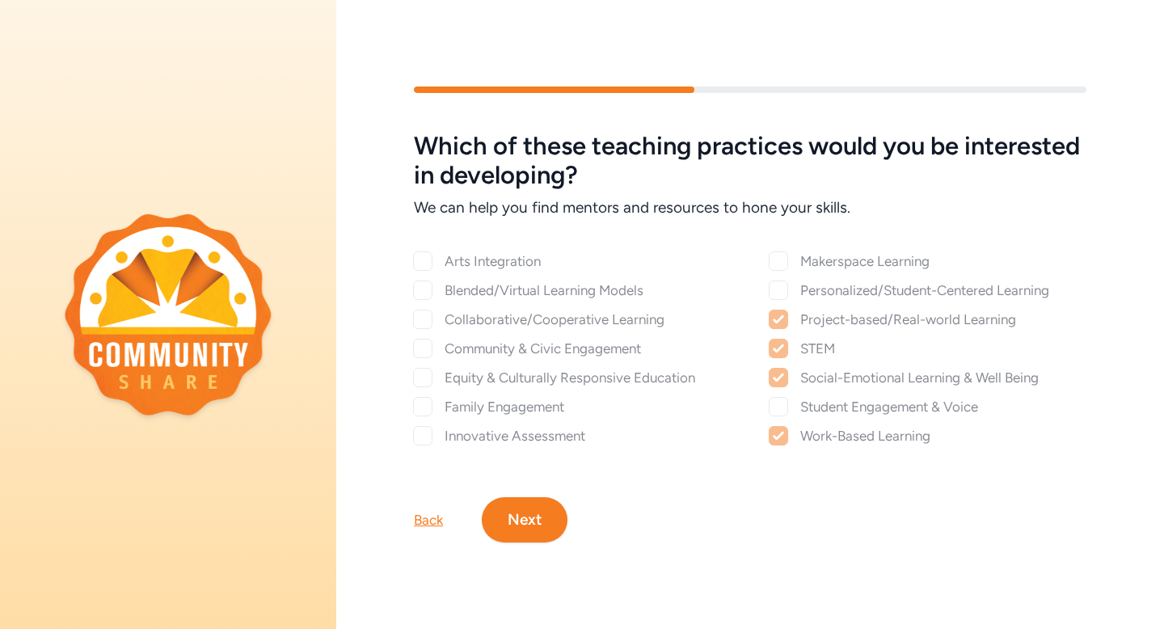
checkbox input "true"
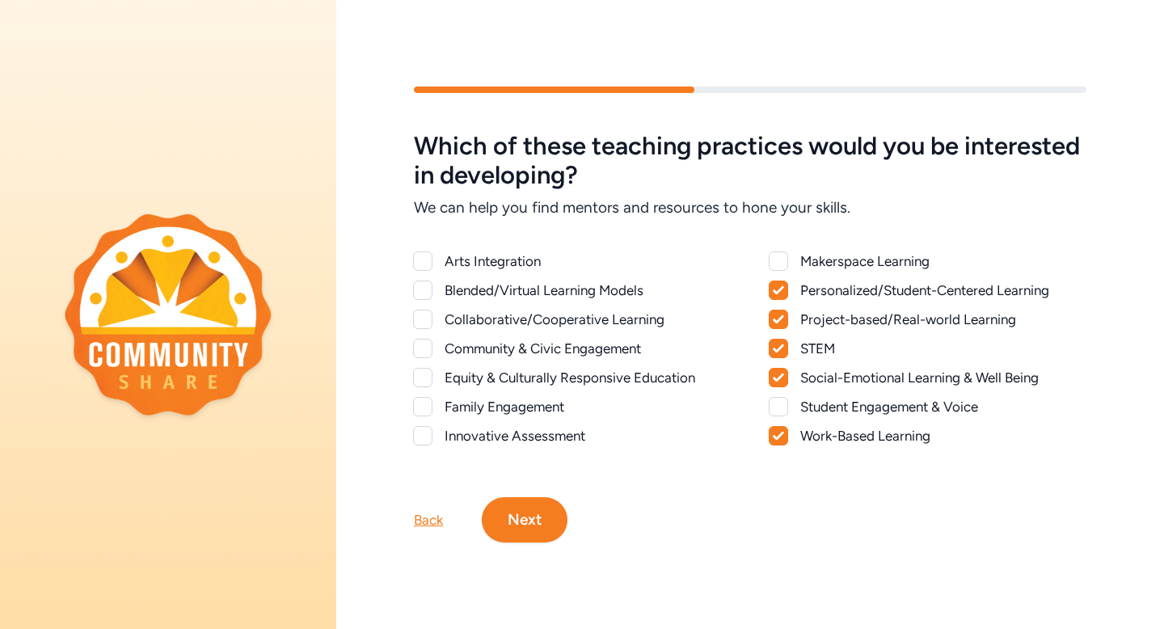
click at [511, 383] on div "Equity & Culturally Responsive Education" at bounding box center [587, 377] width 286 height 19
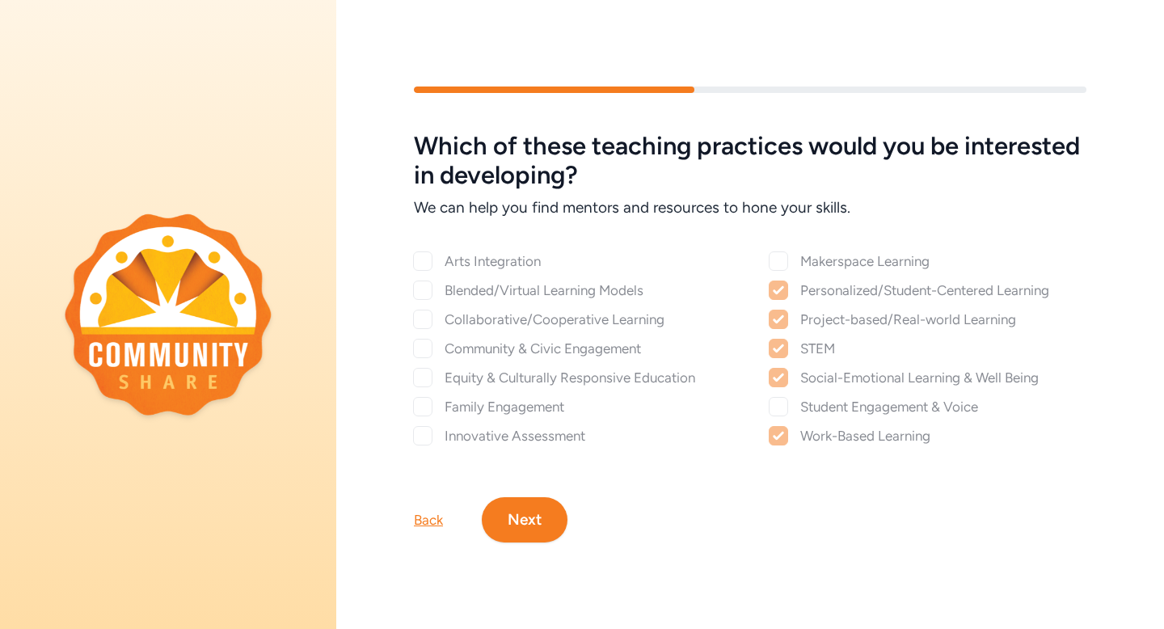
checkbox input "true"
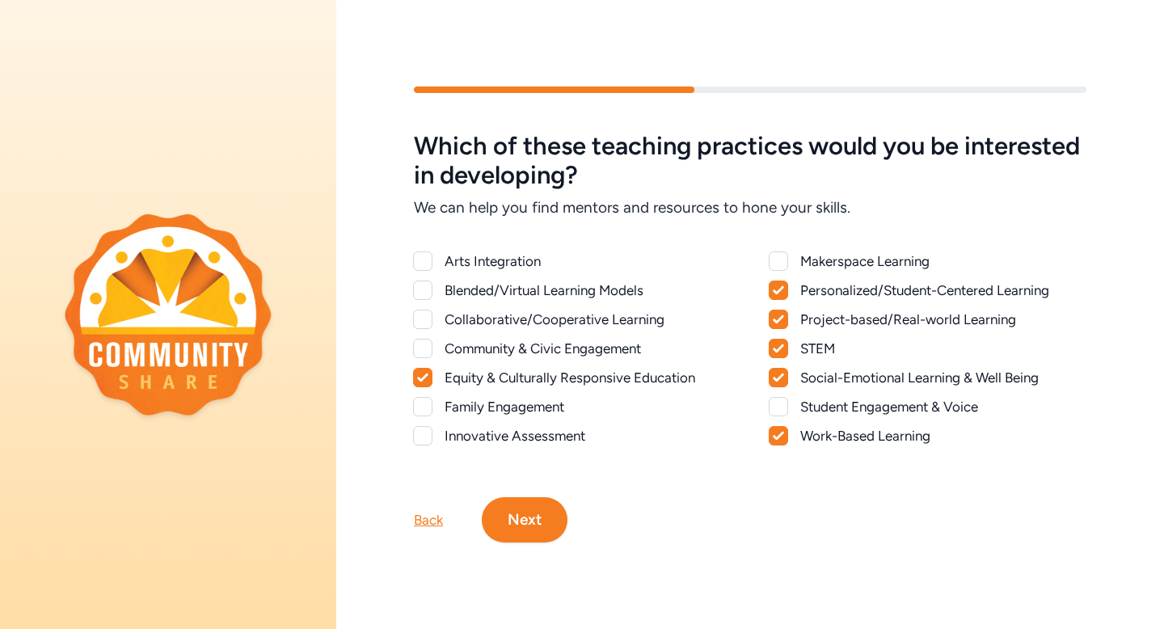
click at [510, 347] on div "Community & Civic Engagement" at bounding box center [587, 348] width 286 height 19
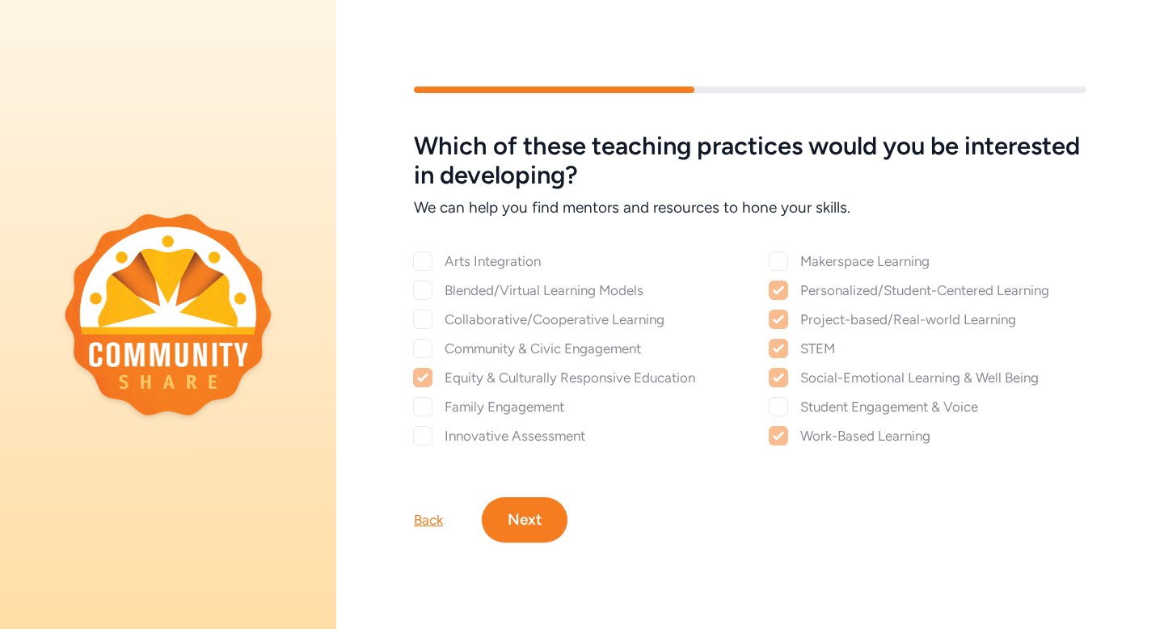
checkbox input "true"
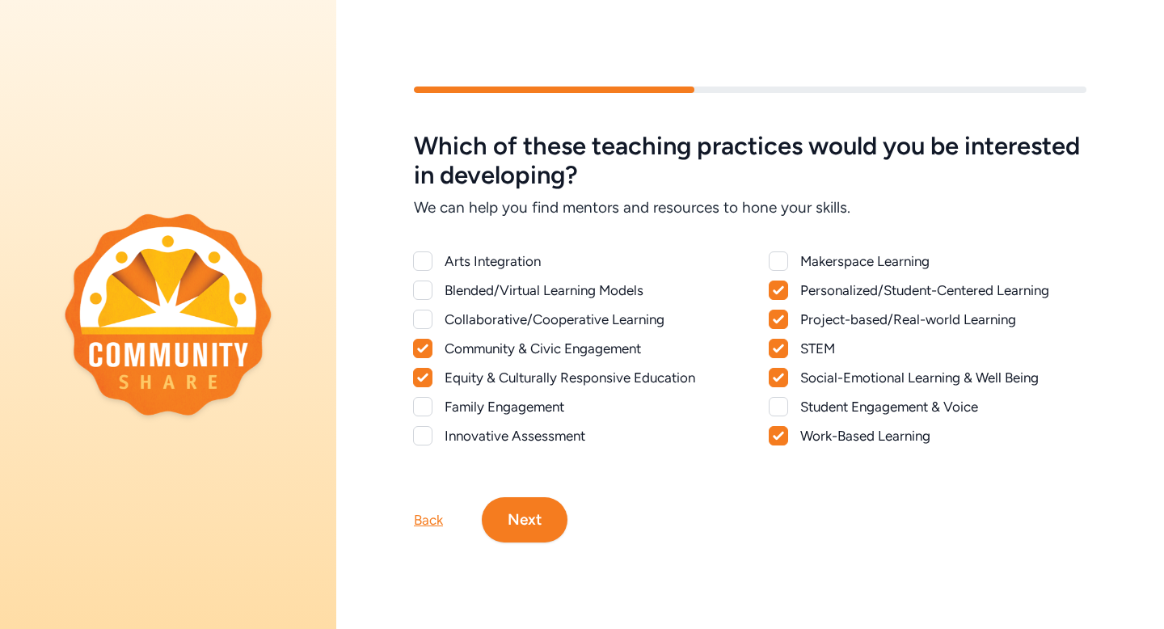
click at [508, 316] on div "Collaborative/Cooperative Learning" at bounding box center [587, 318] width 286 height 19
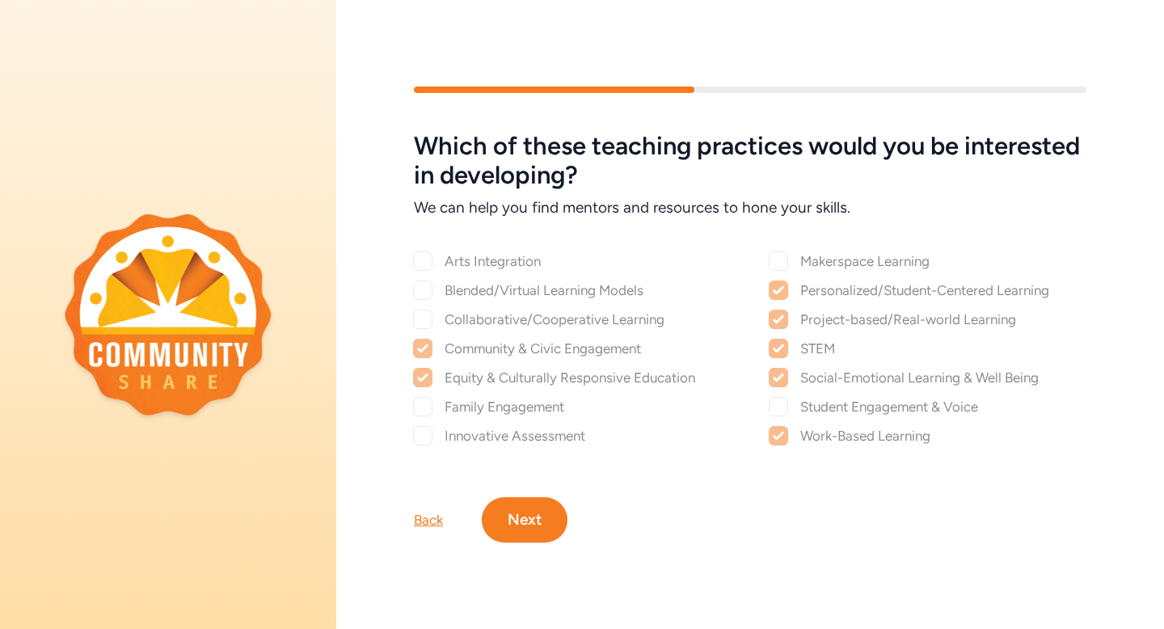
checkbox input "true"
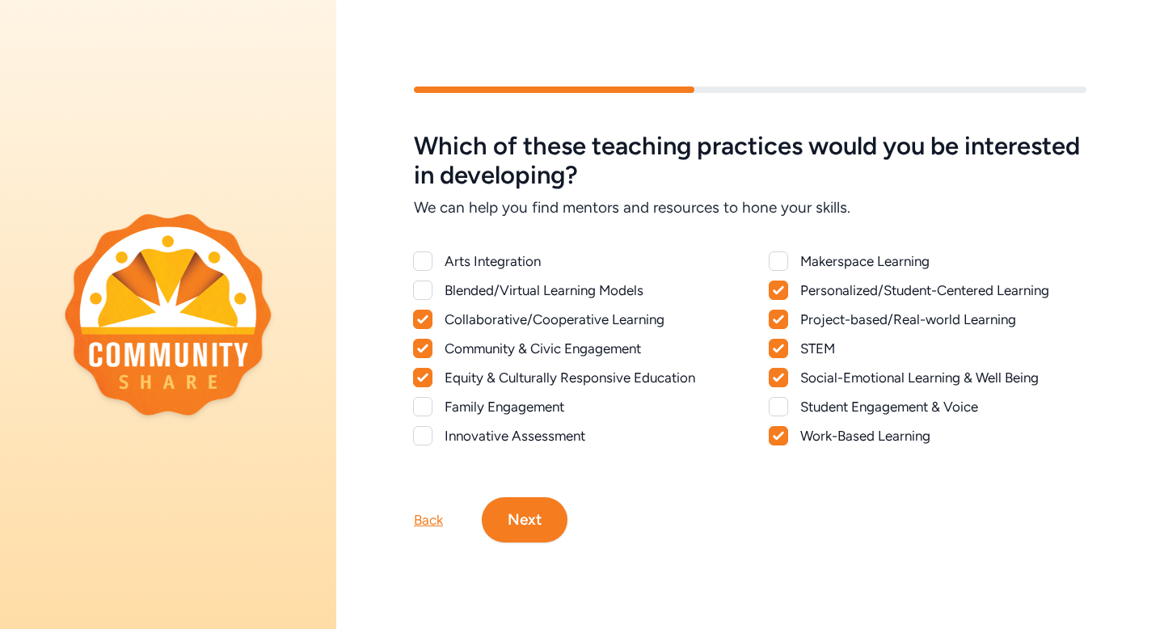
click at [542, 522] on button "Next" at bounding box center [525, 519] width 86 height 45
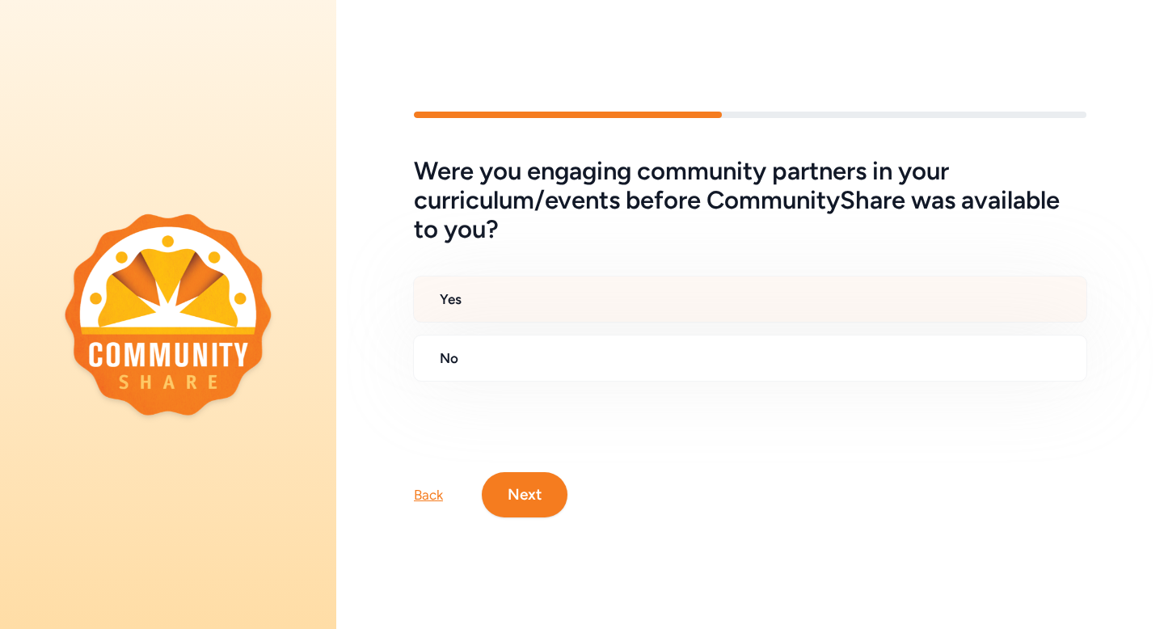
click at [520, 297] on h2 "Yes" at bounding box center [756, 298] width 633 height 19
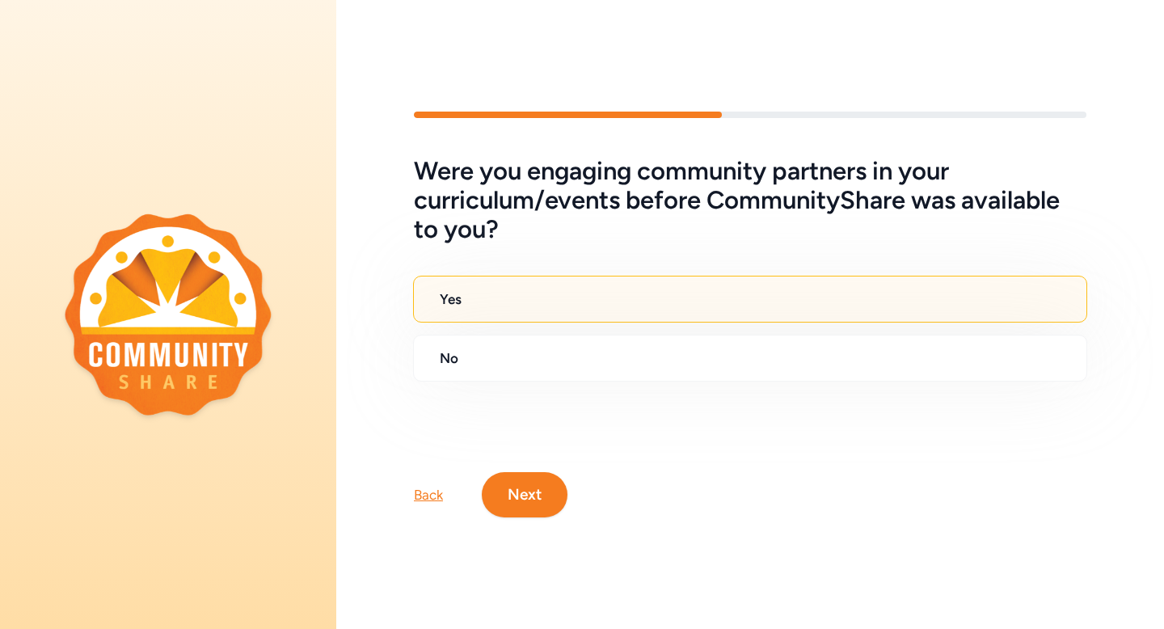
click at [519, 508] on button "Next" at bounding box center [525, 494] width 86 height 45
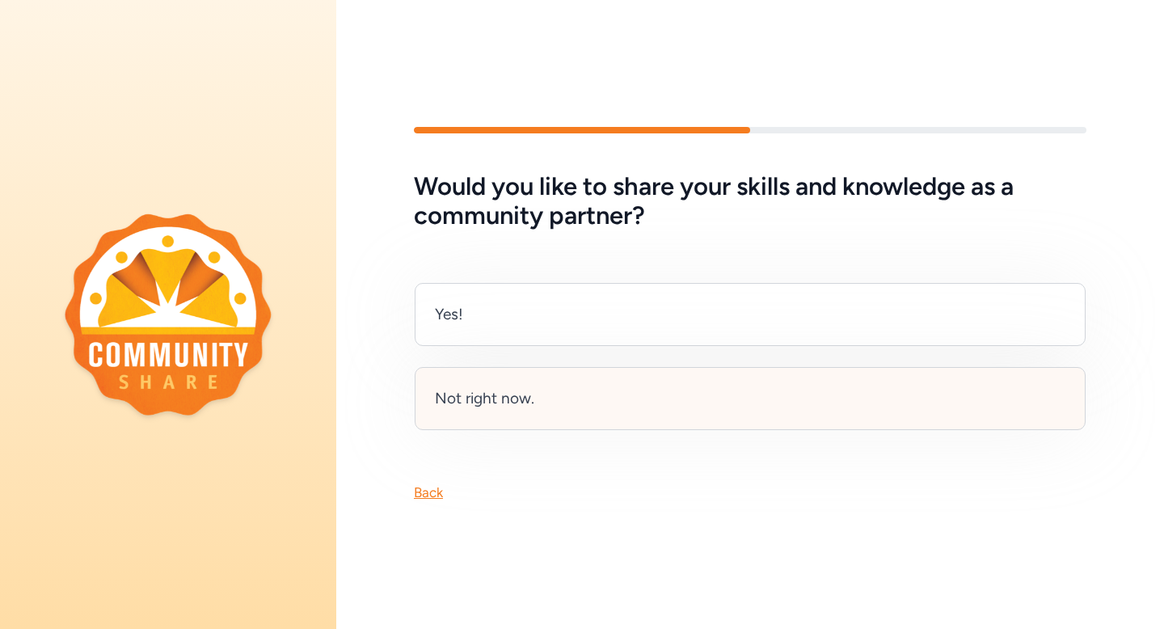
click at [591, 403] on div "Not right now." at bounding box center [750, 398] width 671 height 63
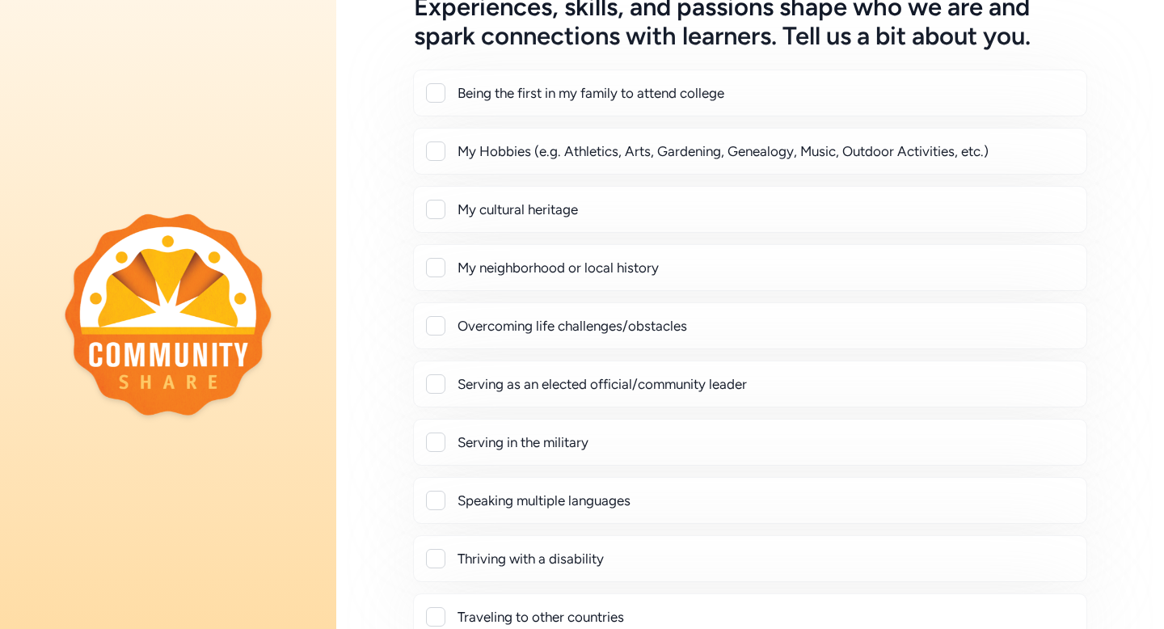
scroll to position [106, 0]
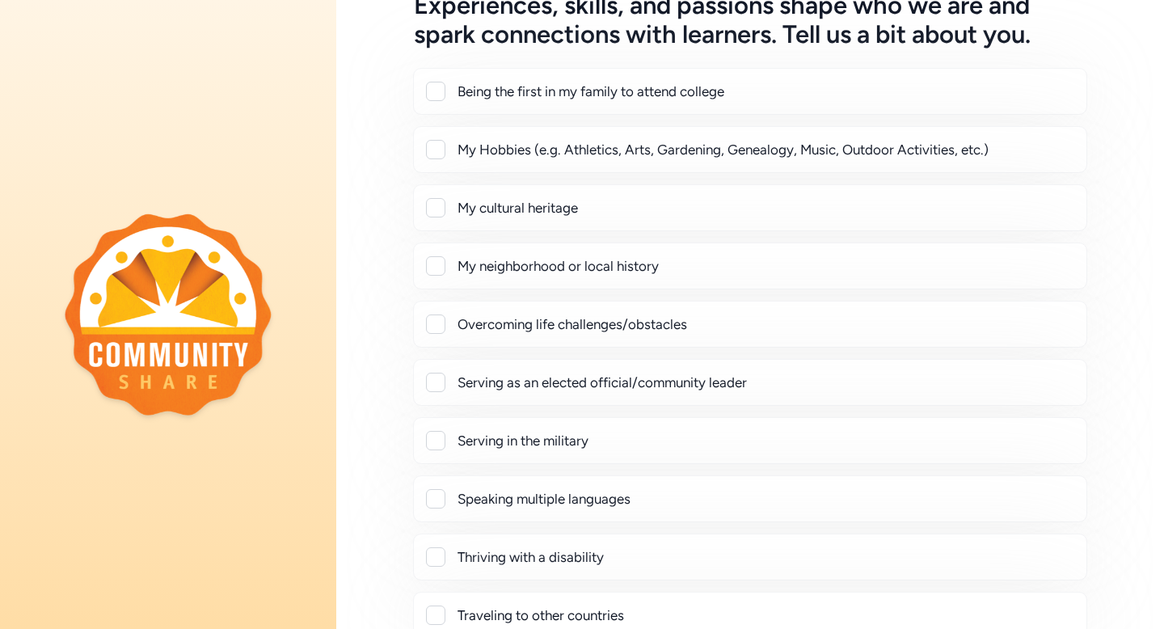
click at [522, 318] on div "Overcoming life challenges/obstacles" at bounding box center [765, 323] width 616 height 19
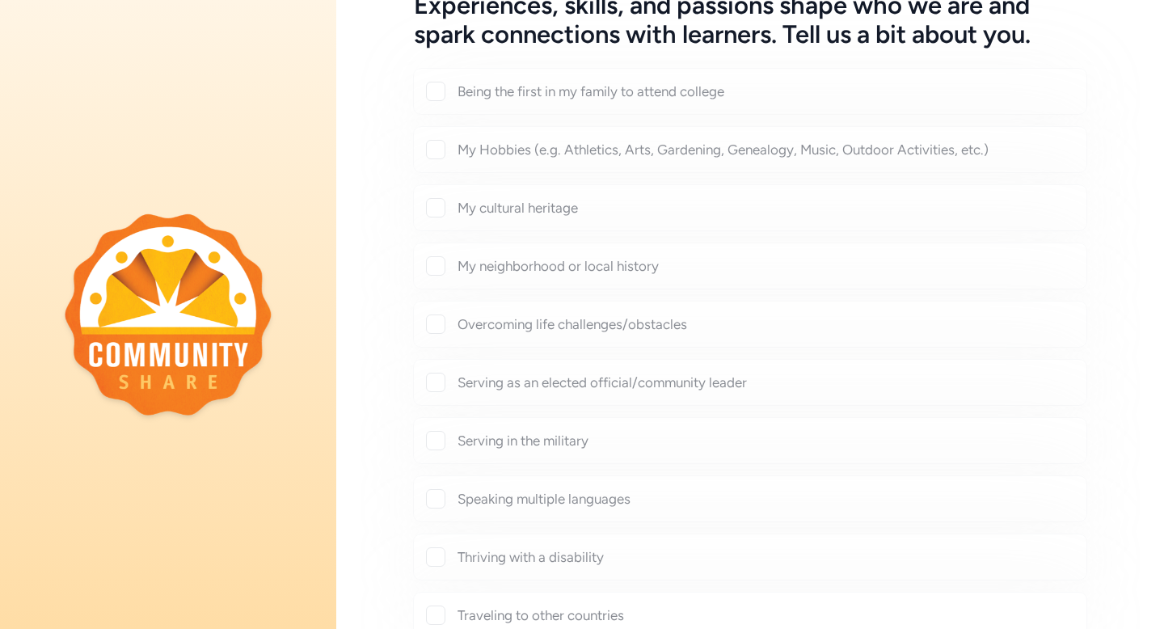
checkbox input "true"
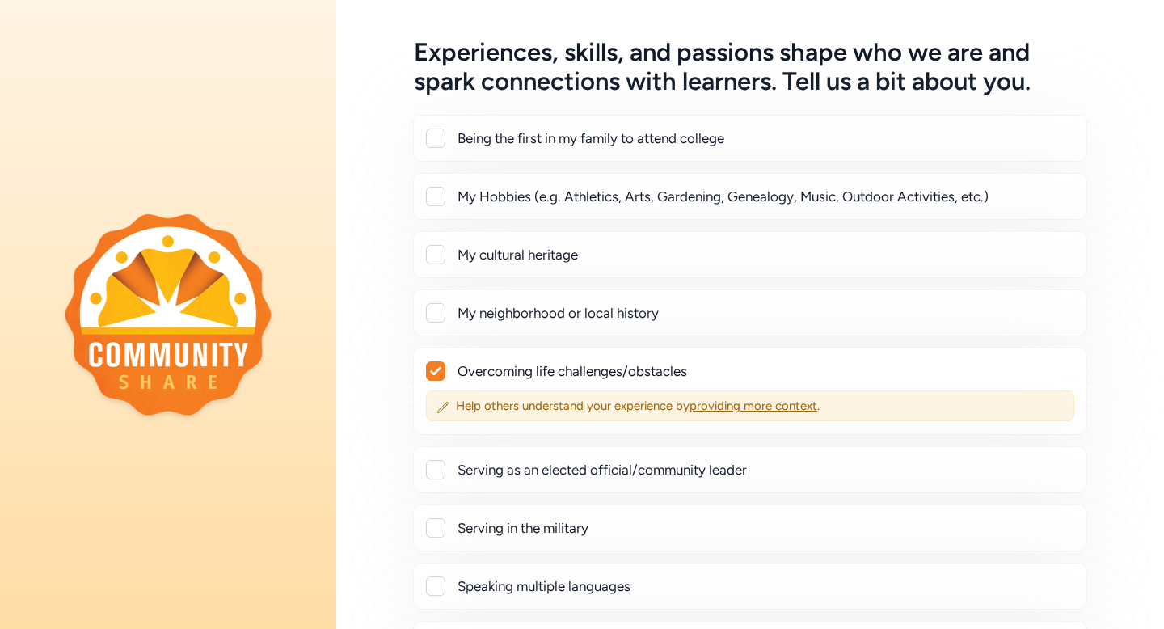
scroll to position [0, 0]
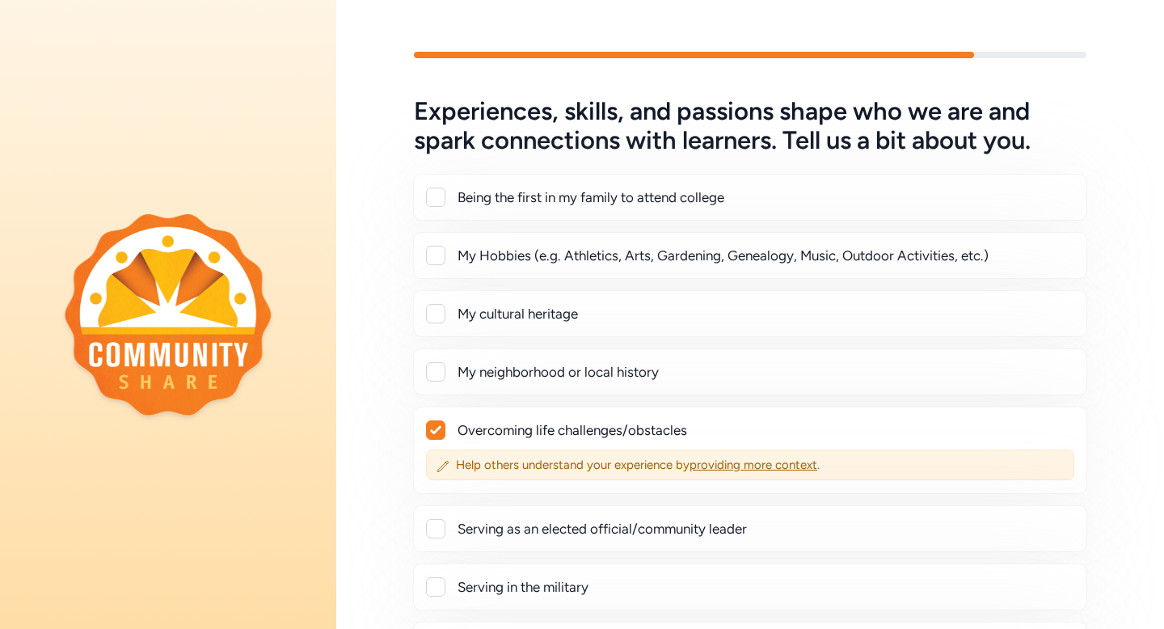
click at [548, 259] on div "My Hobbies (e.g. Athletics, Arts, Gardening, Genealogy, Music, Outdoor Activiti…" at bounding box center [765, 255] width 616 height 19
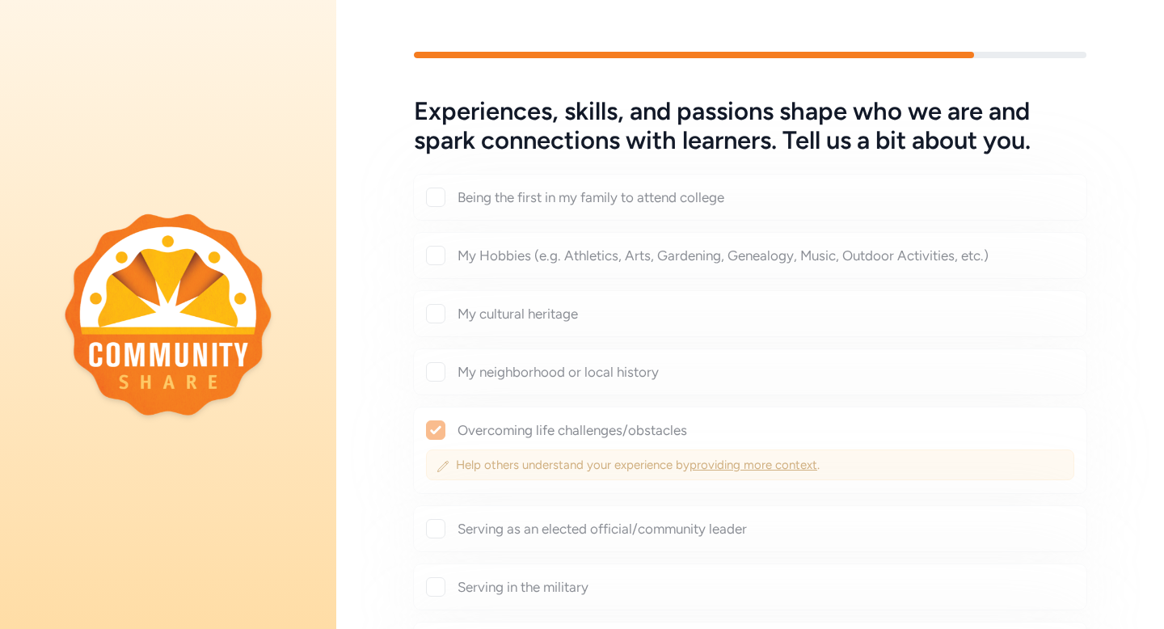
checkbox input "true"
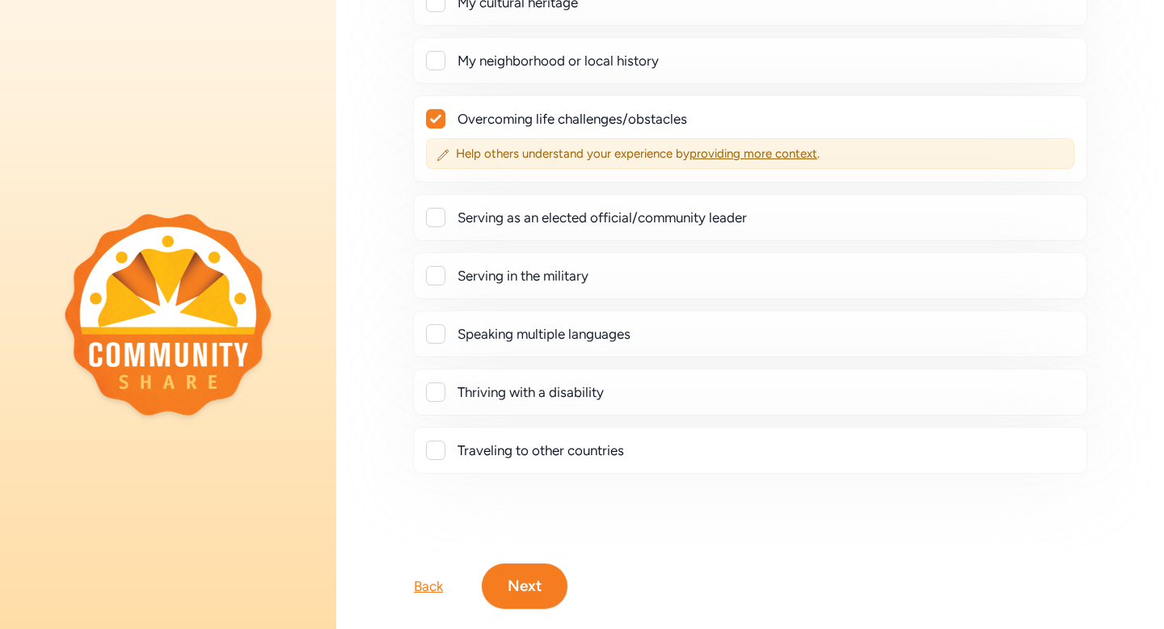
scroll to position [383, 0]
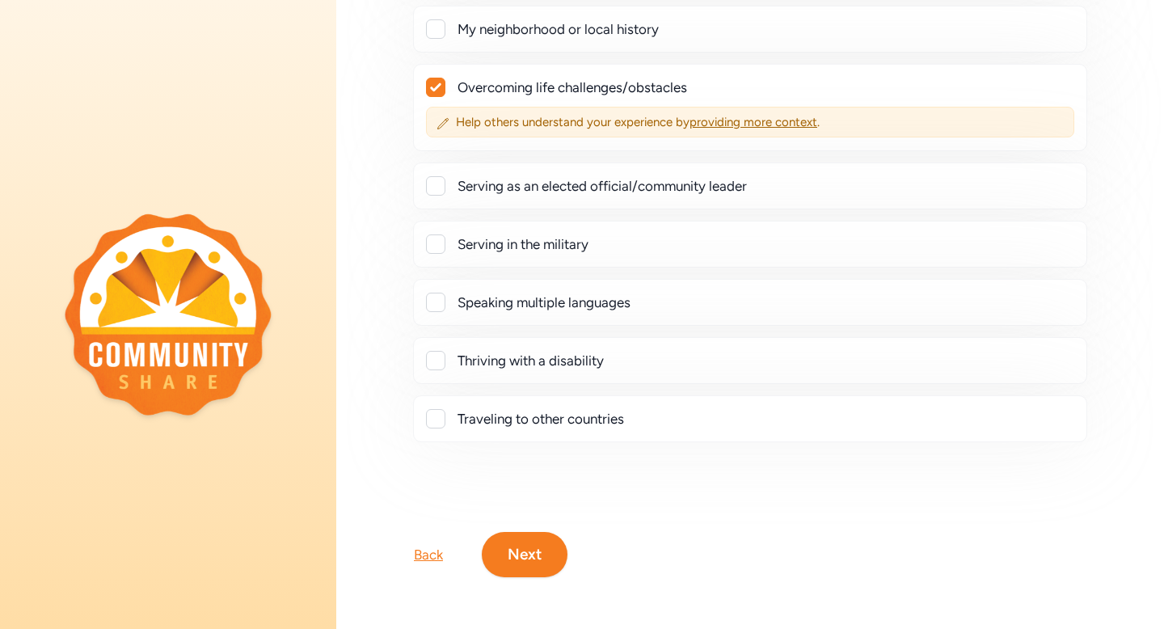
click at [515, 545] on button "Next" at bounding box center [525, 554] width 86 height 45
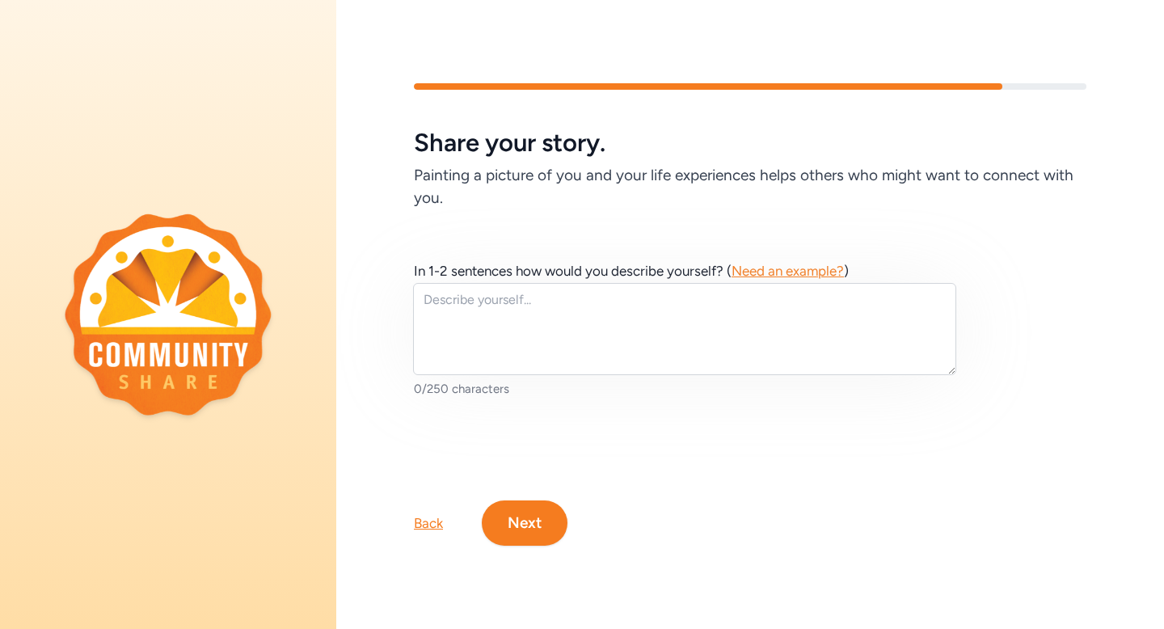
click at [792, 273] on span "Need an example?" at bounding box center [787, 271] width 112 height 16
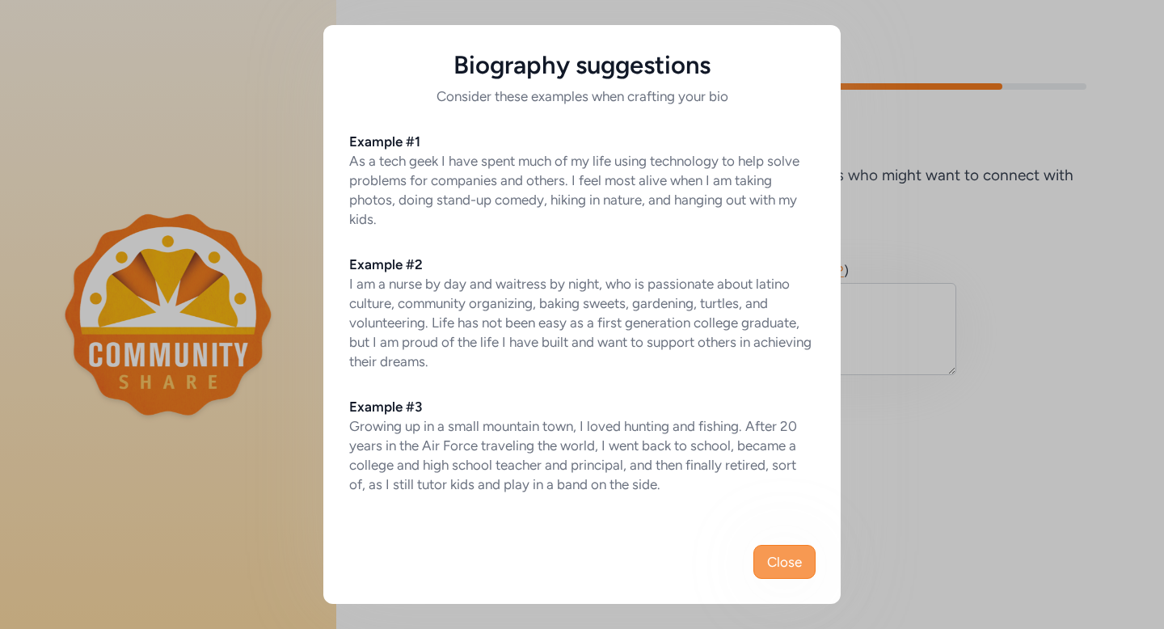
click at [789, 556] on span "Close" at bounding box center [784, 561] width 35 height 19
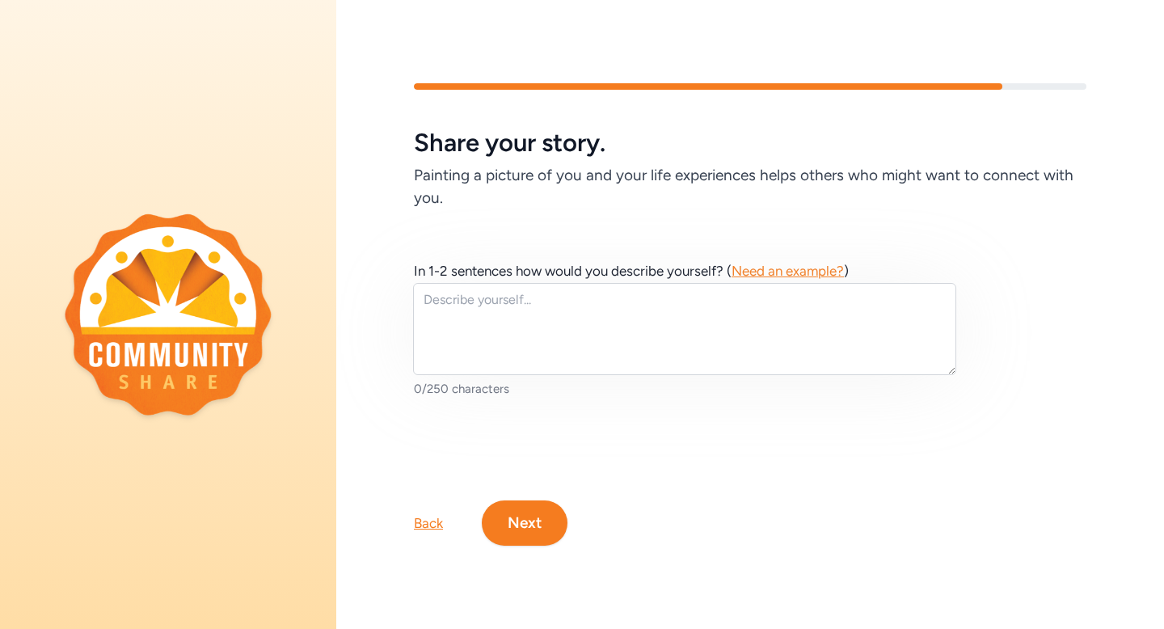
click at [527, 523] on button "Next" at bounding box center [525, 522] width 86 height 45
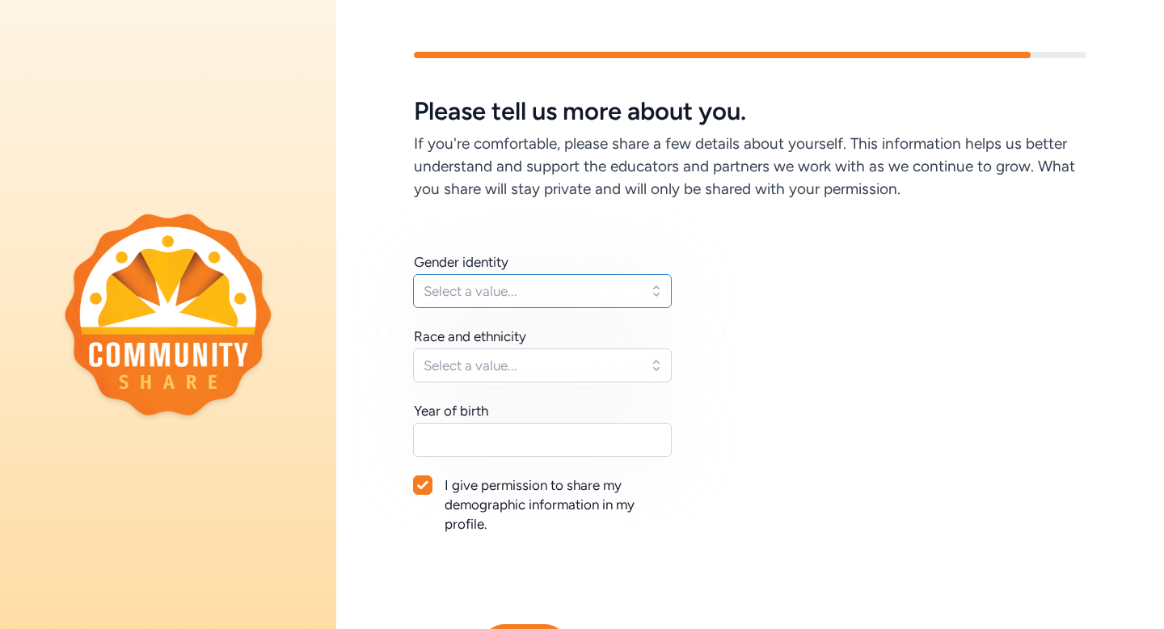
click at [535, 287] on span "Select a value..." at bounding box center [530, 290] width 215 height 19
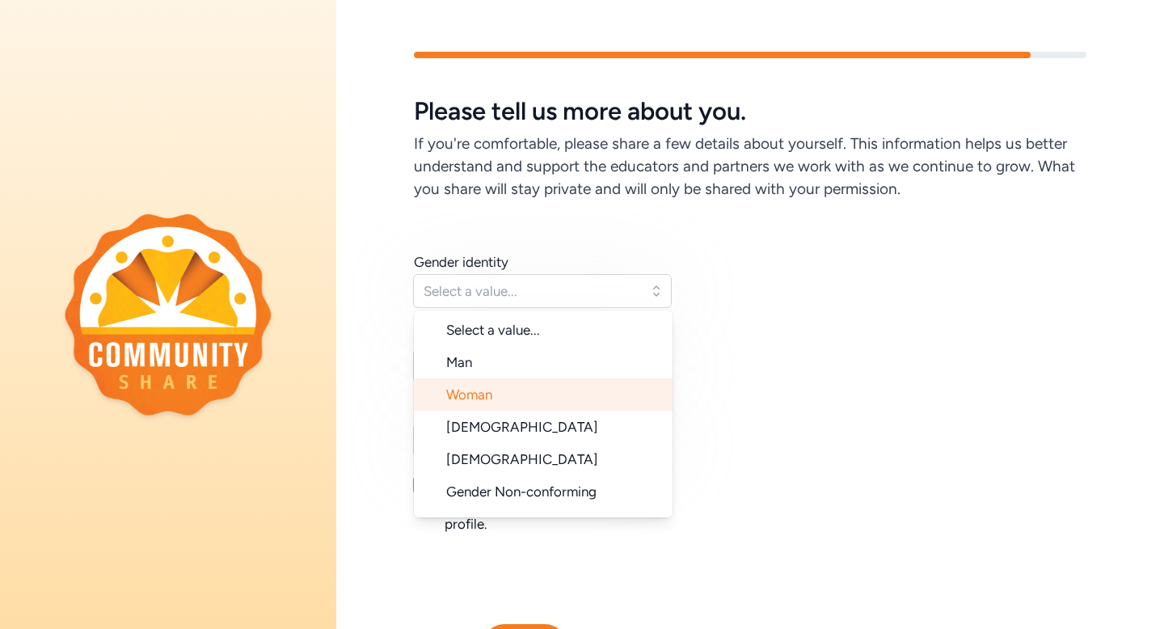
click at [529, 386] on li "Woman" at bounding box center [543, 394] width 259 height 32
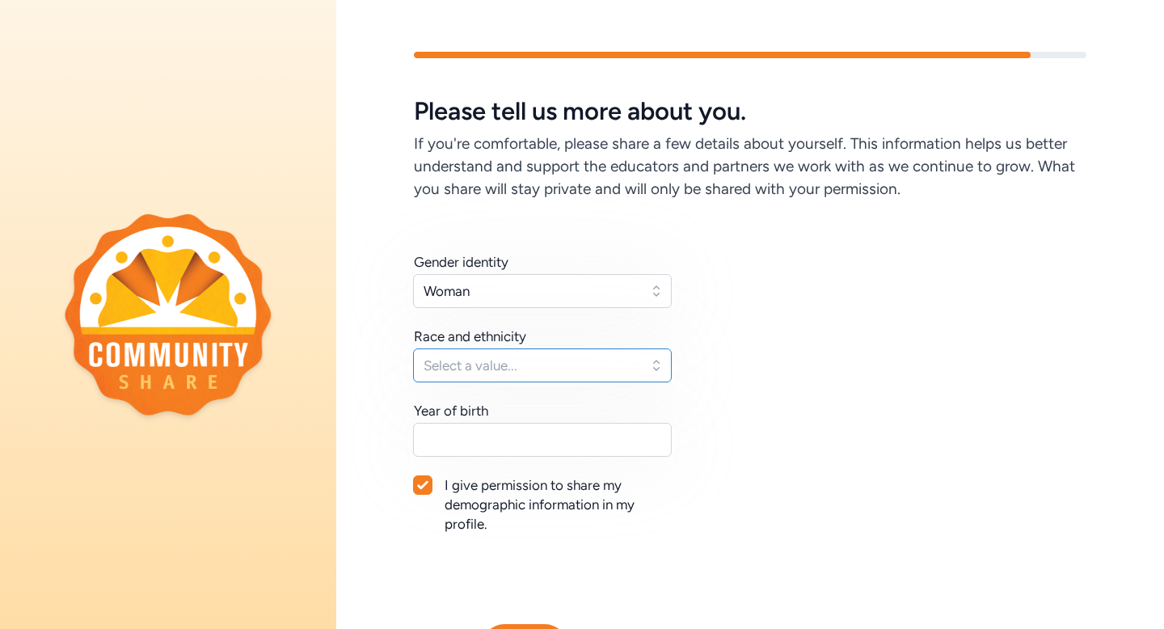
click at [516, 368] on span "Select a value..." at bounding box center [530, 365] width 215 height 19
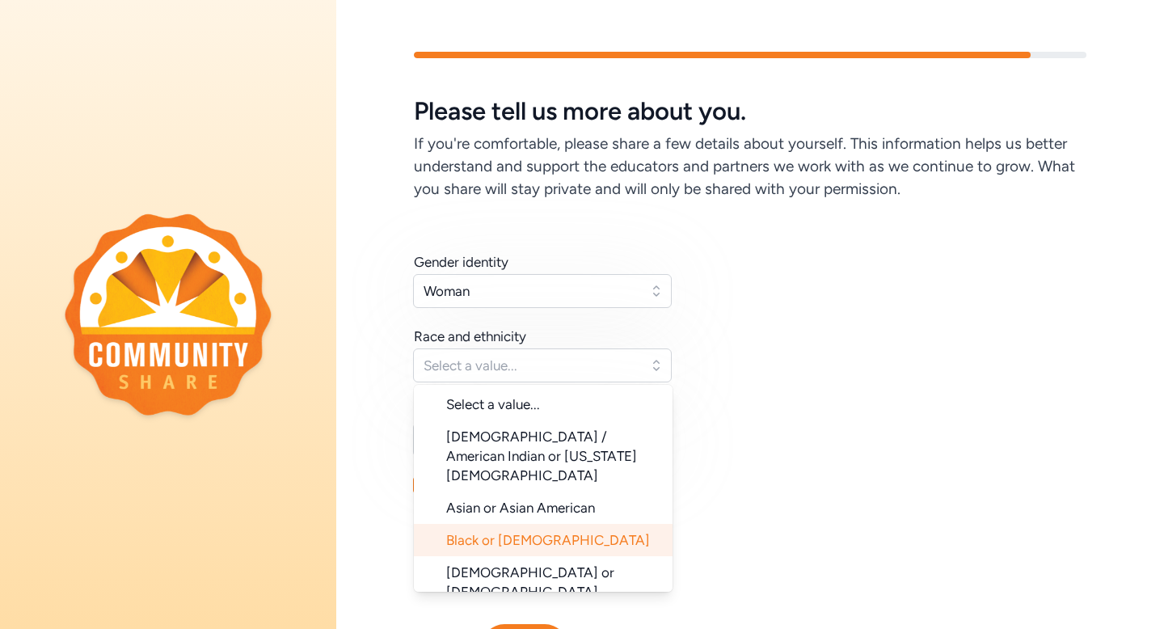
scroll to position [162, 0]
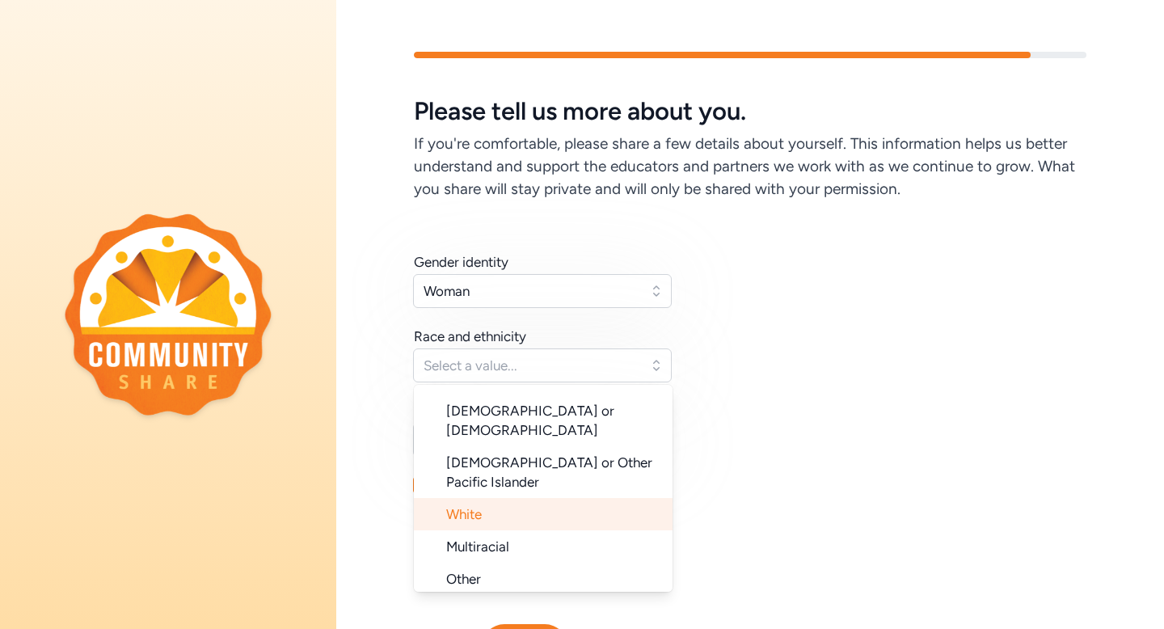
click at [485, 498] on li "White" at bounding box center [543, 514] width 259 height 32
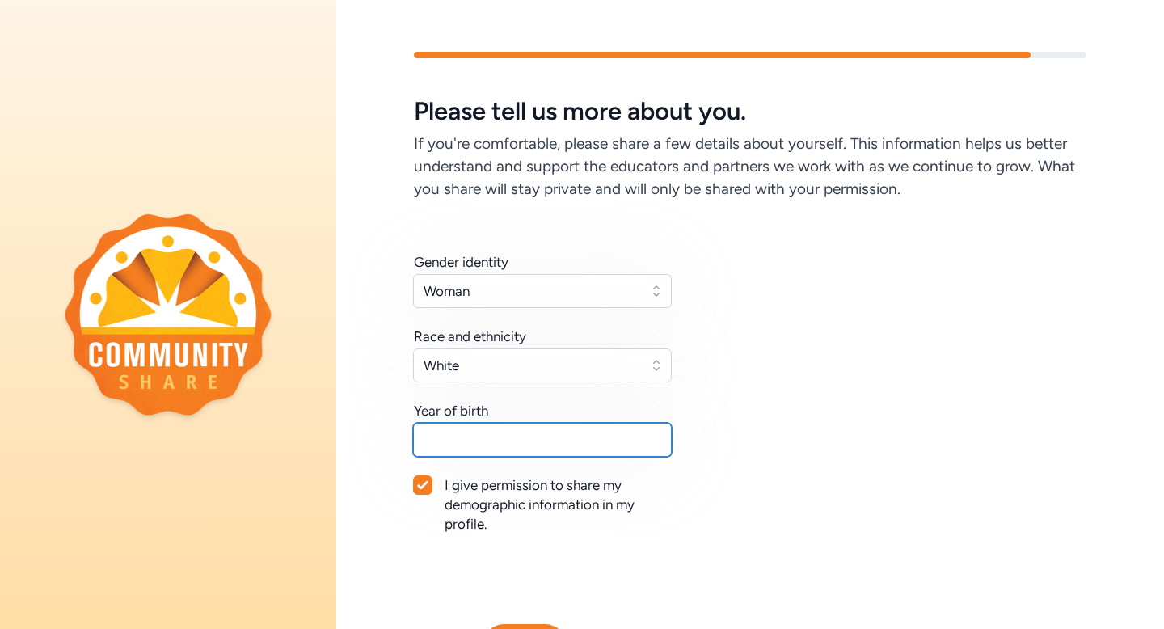
click at [479, 445] on input "text" at bounding box center [542, 440] width 259 height 34
type input "1997"
click at [856, 485] on div "Gender identity Woman Race and ethnicity White Year of birth [DEMOGRAPHIC_DATA]…" at bounding box center [750, 412] width 672 height 320
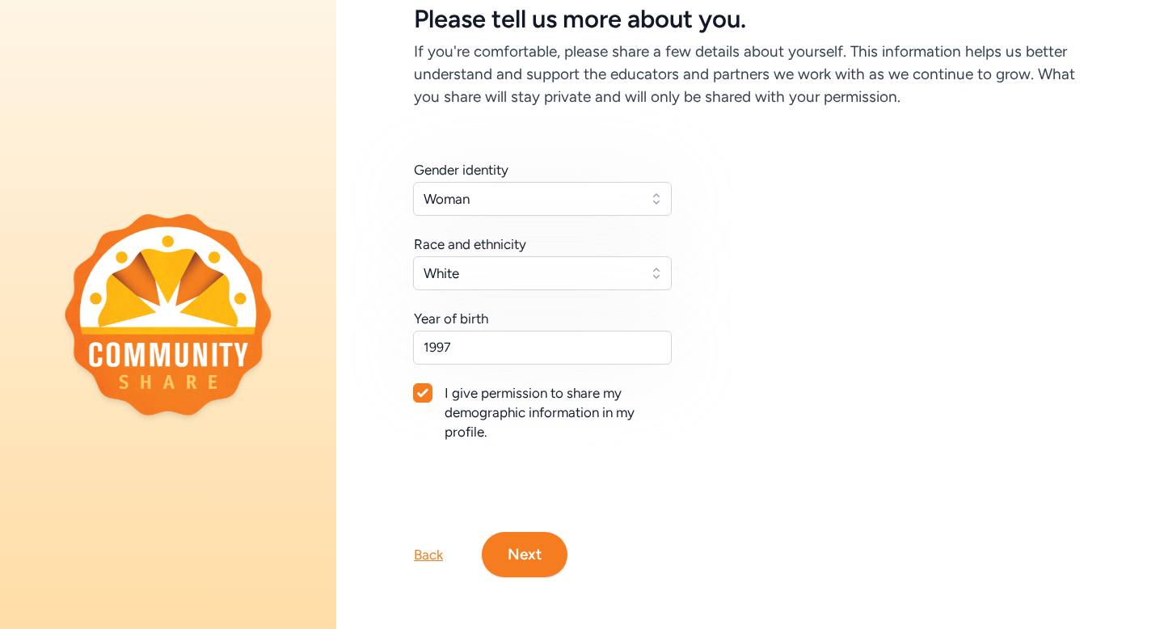
click at [532, 555] on button "Next" at bounding box center [525, 554] width 86 height 45
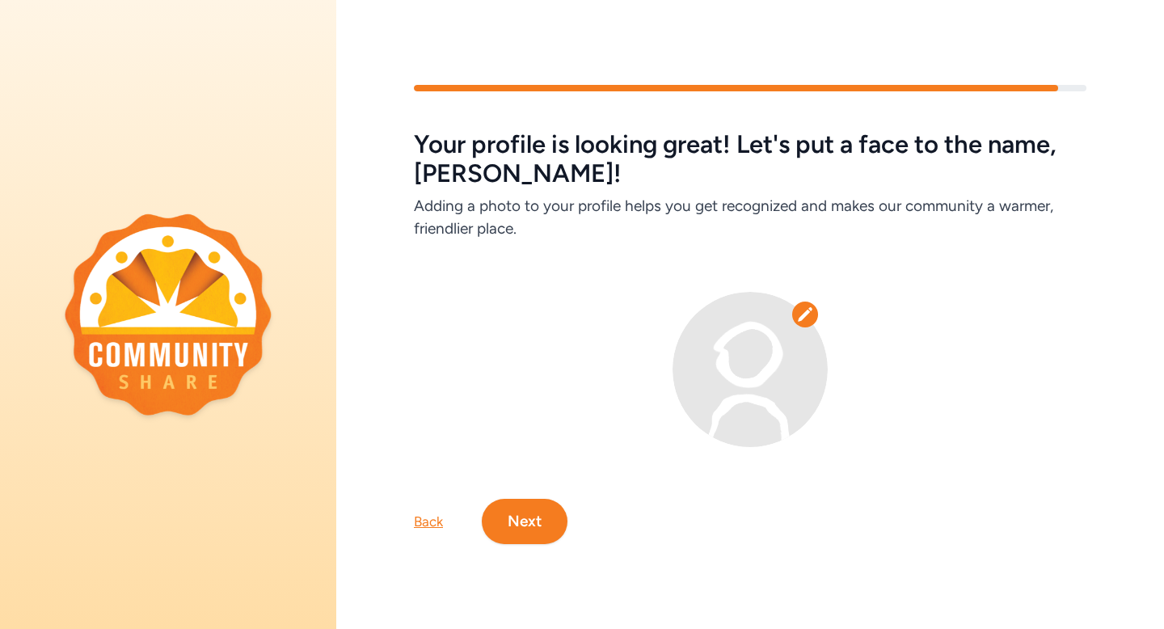
click at [810, 311] on icon at bounding box center [805, 314] width 16 height 16
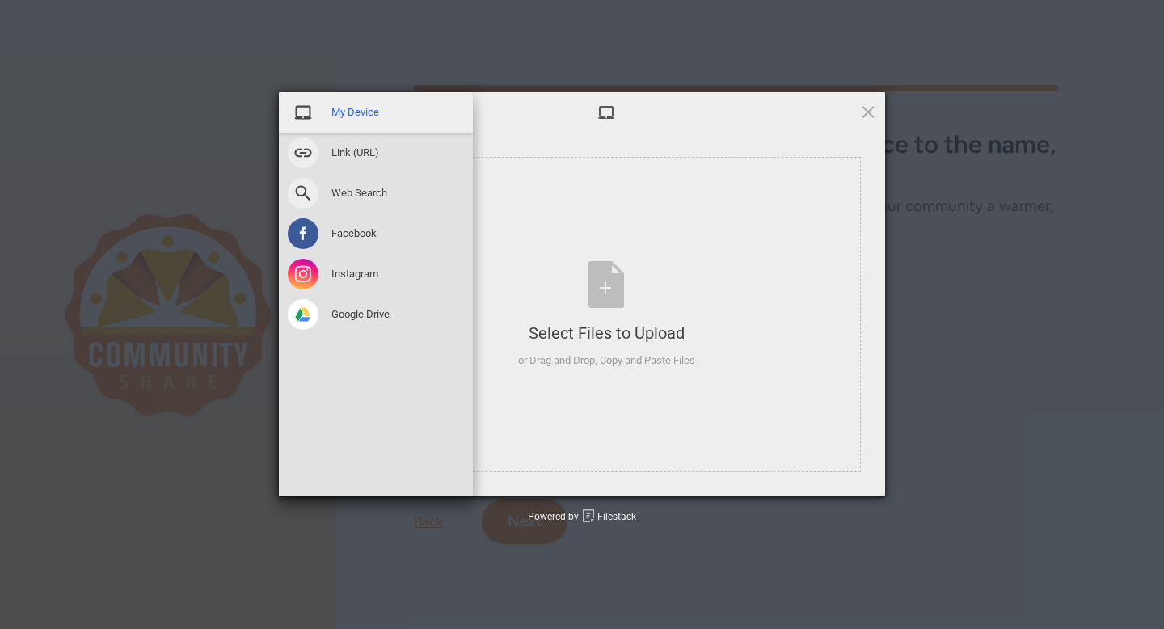
click at [350, 109] on span "My Device" at bounding box center [355, 112] width 48 height 15
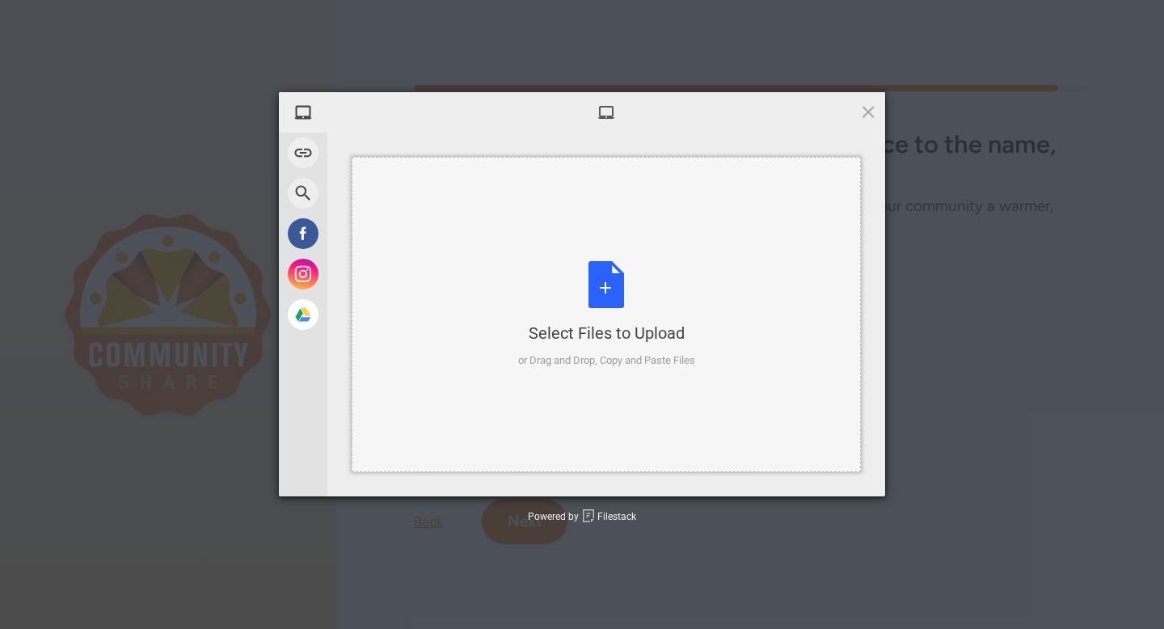
click at [609, 323] on div "Select Files to Upload" at bounding box center [606, 333] width 177 height 23
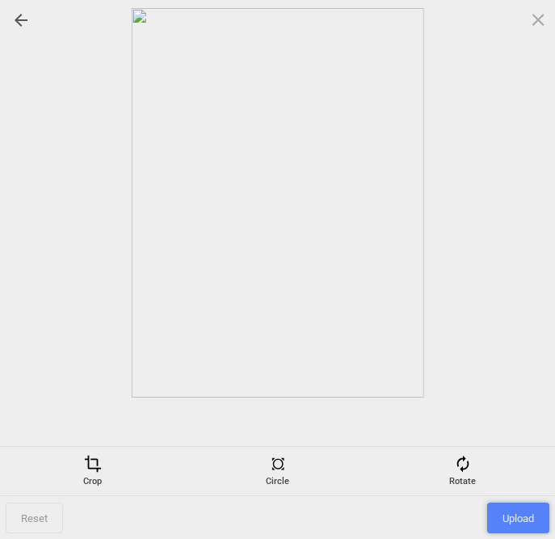
click at [516, 515] on span "Upload" at bounding box center [518, 518] width 62 height 31
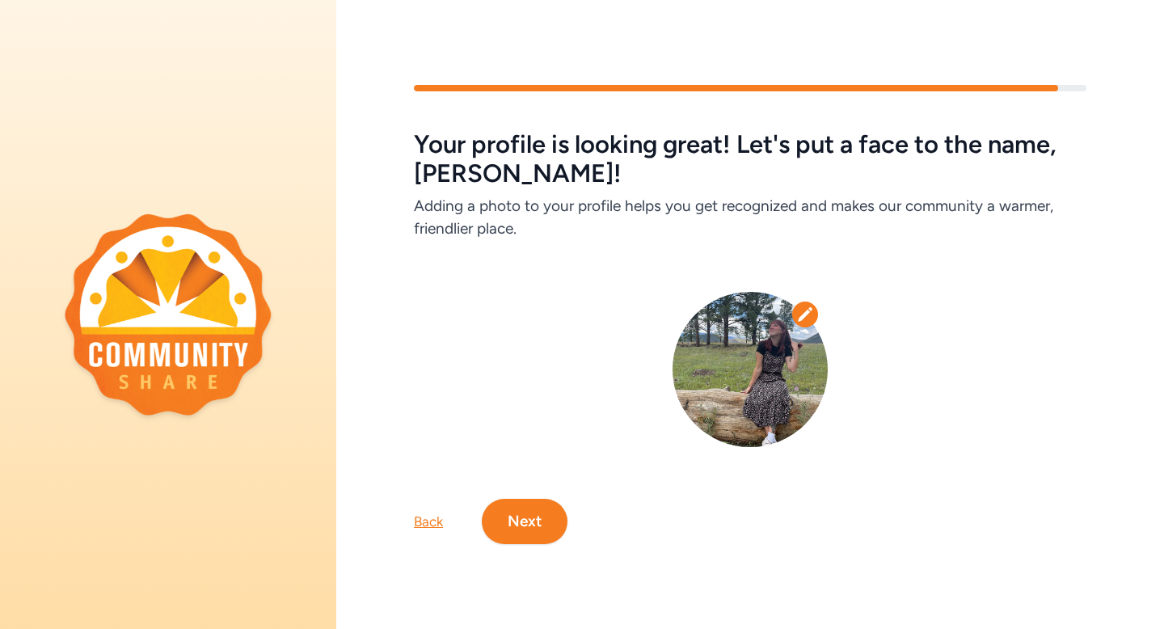
click at [537, 532] on button "Next" at bounding box center [525, 521] width 86 height 45
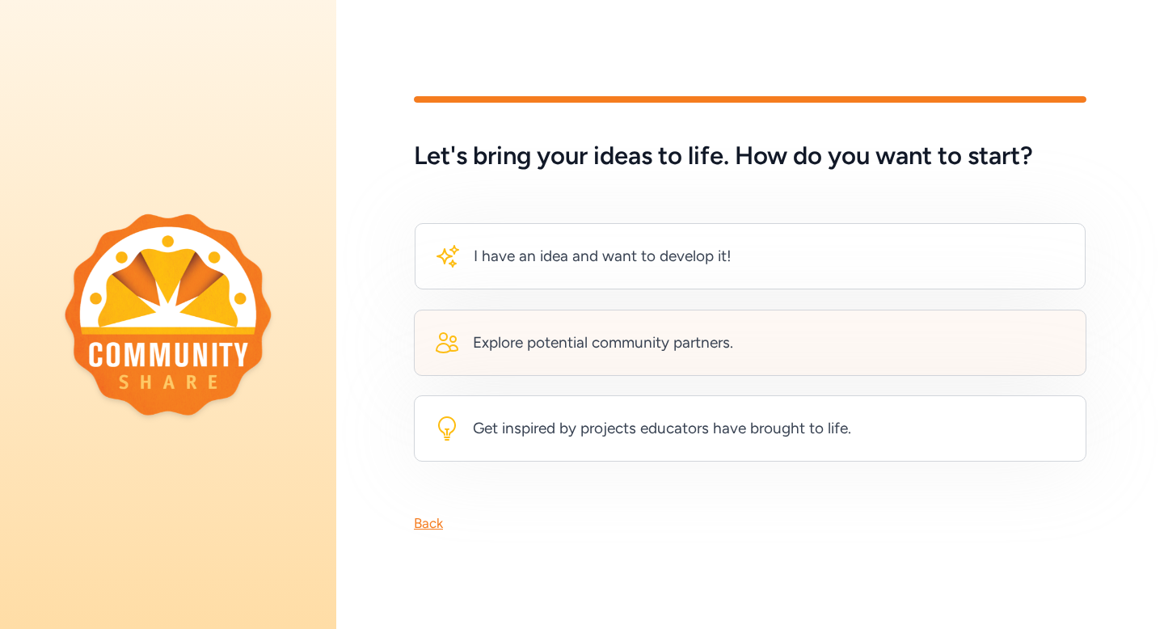
click at [555, 328] on div "Explore potential community partners." at bounding box center [750, 342] width 672 height 66
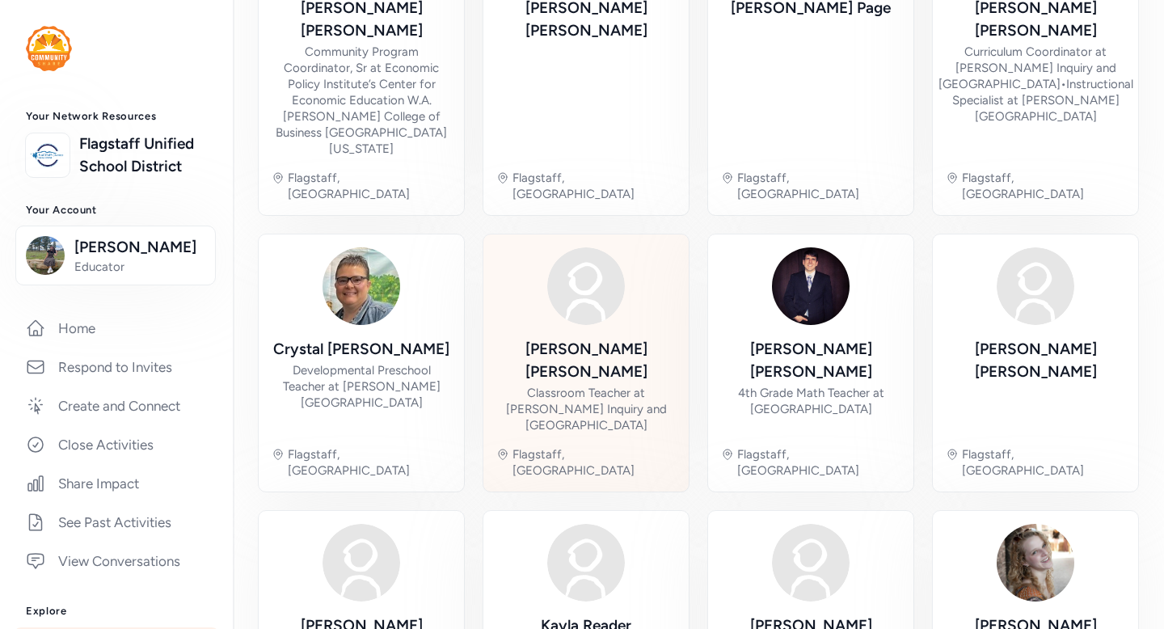
scroll to position [604, 0]
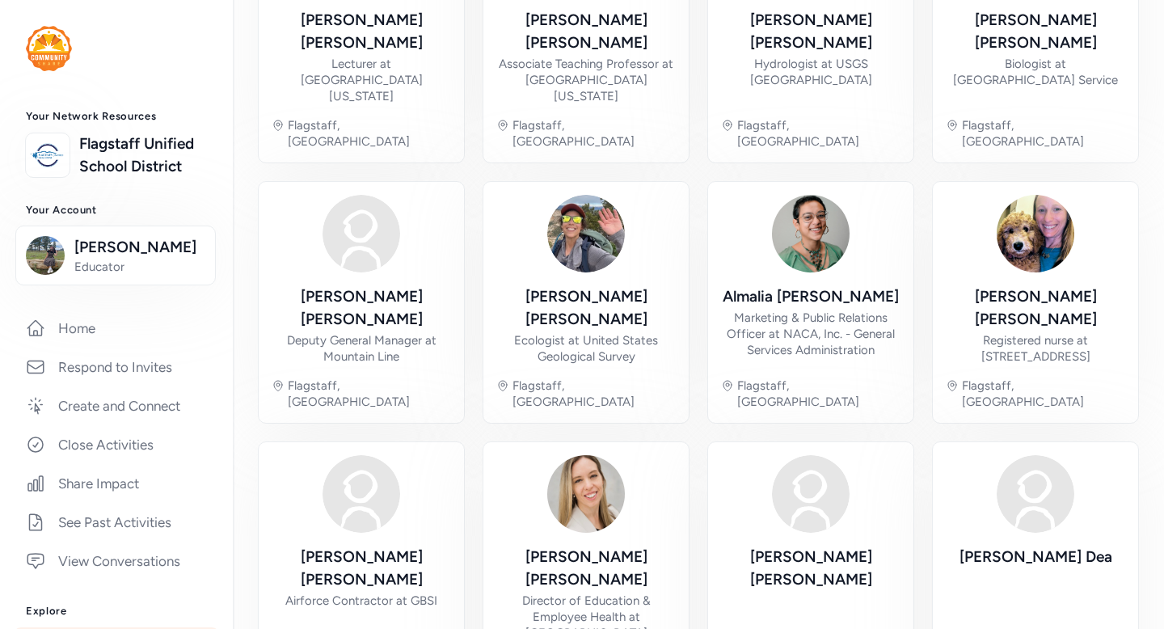
scroll to position [597, 0]
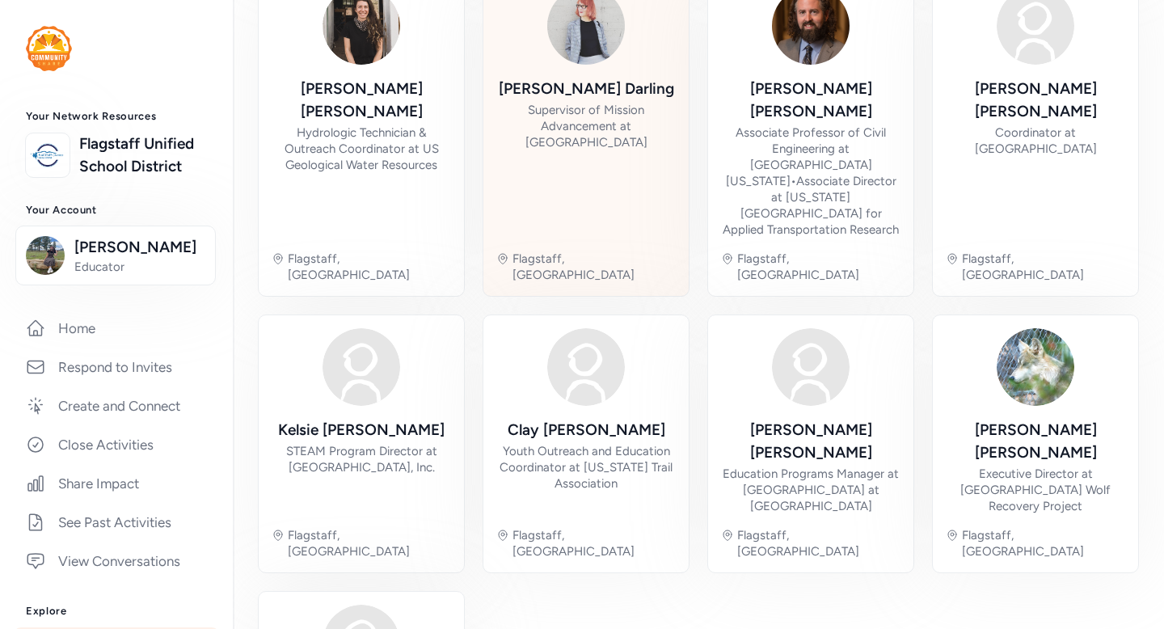
scroll to position [532, 0]
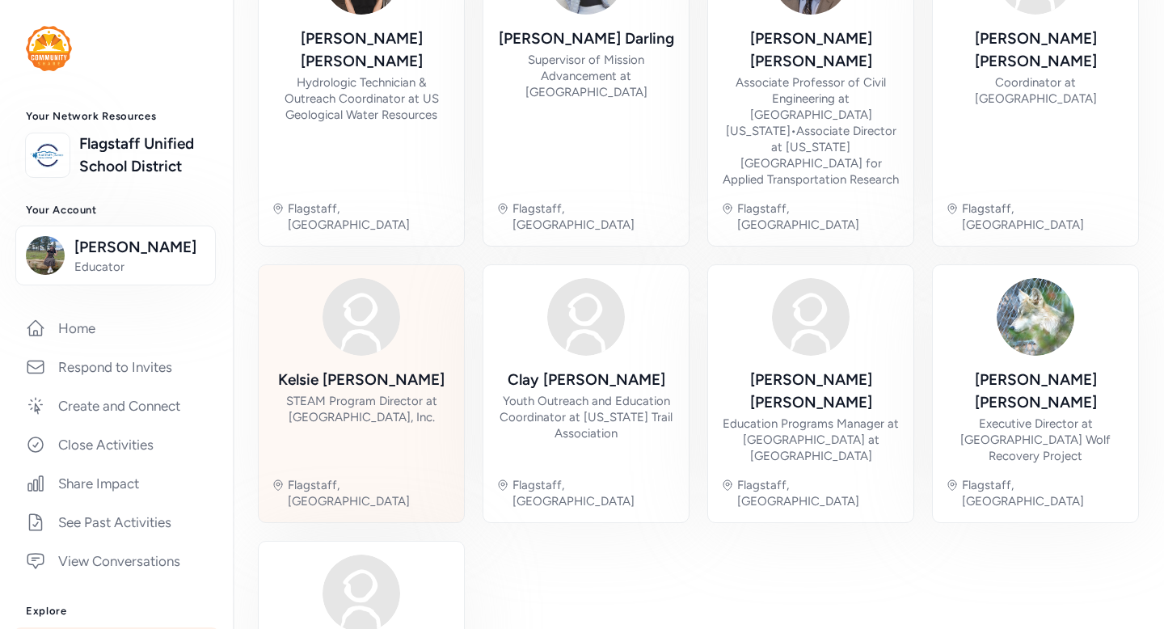
click at [361, 393] on div "STEAM Program Director at [GEOGRAPHIC_DATA], Inc." at bounding box center [360, 409] width 179 height 32
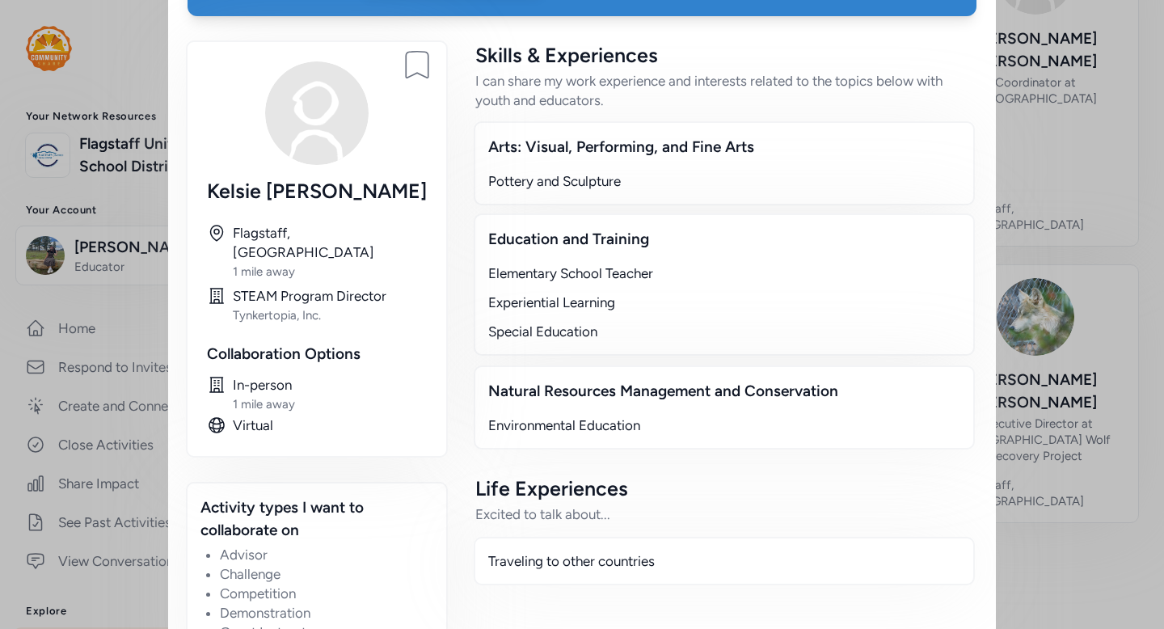
scroll to position [238, 0]
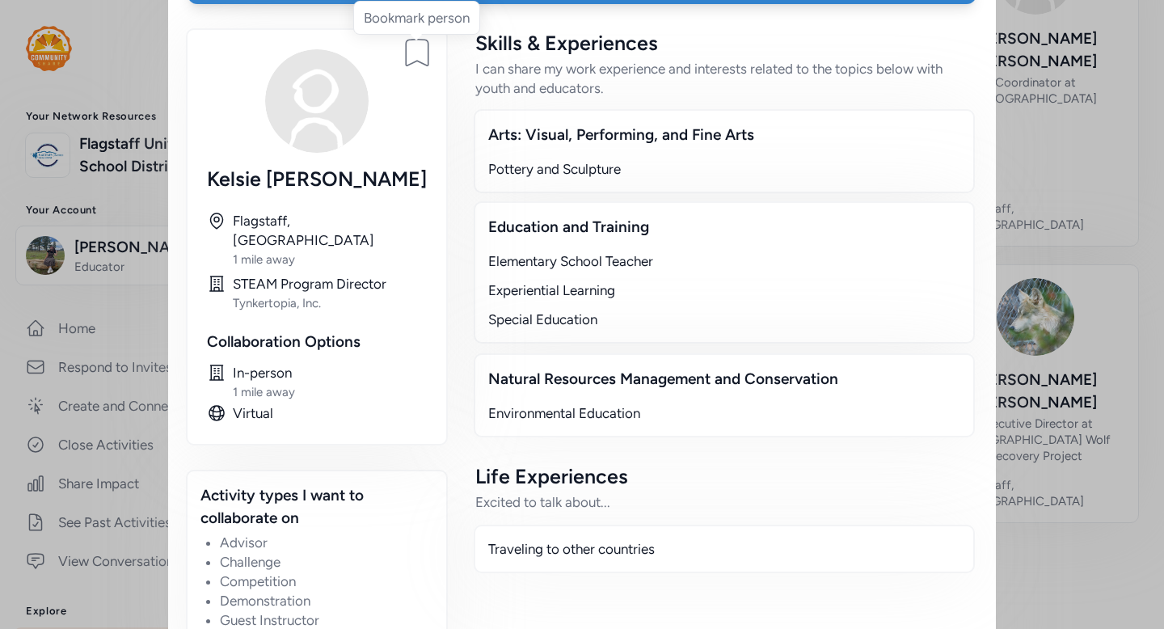
click at [425, 57] on icon at bounding box center [417, 53] width 23 height 27
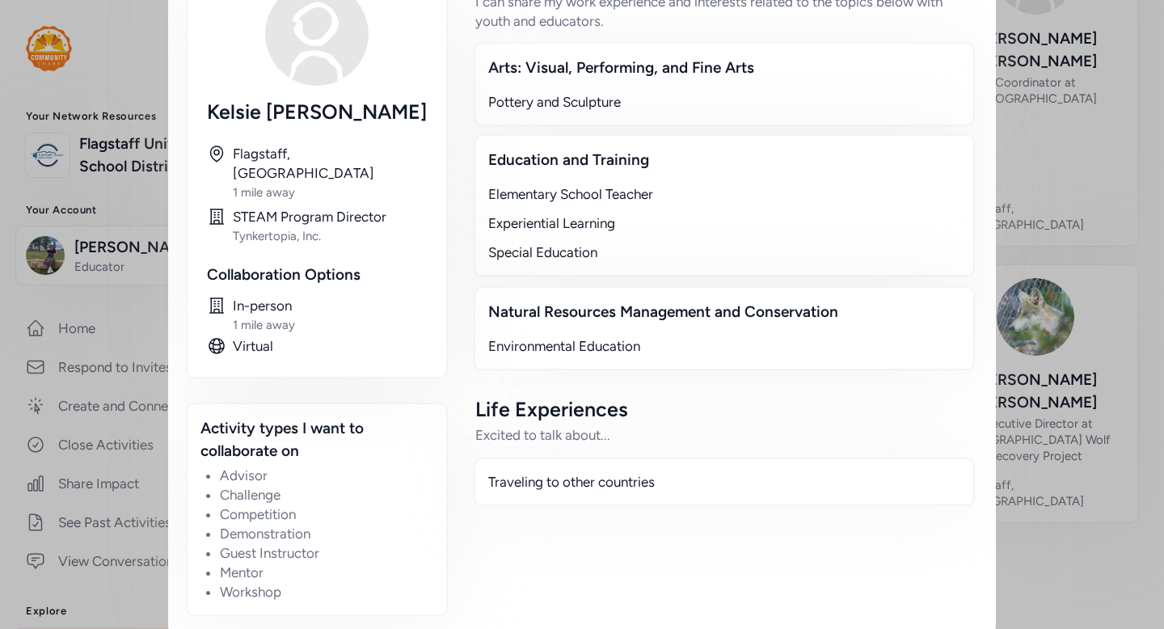
scroll to position [0, 0]
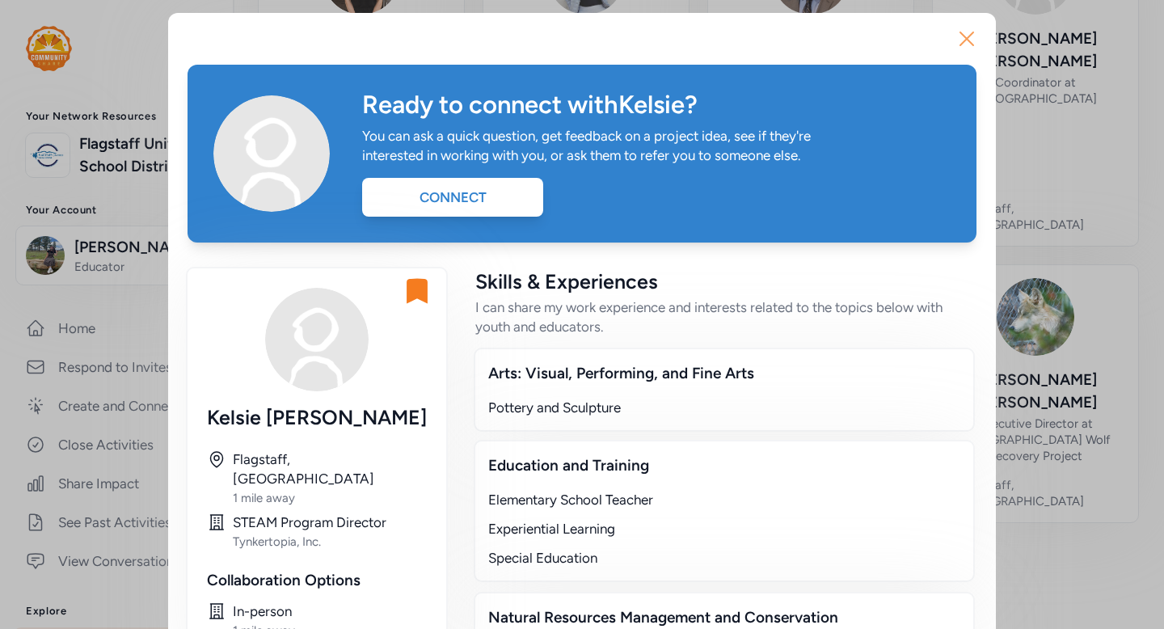
click at [970, 43] on icon "button" at bounding box center [966, 38] width 13 height 13
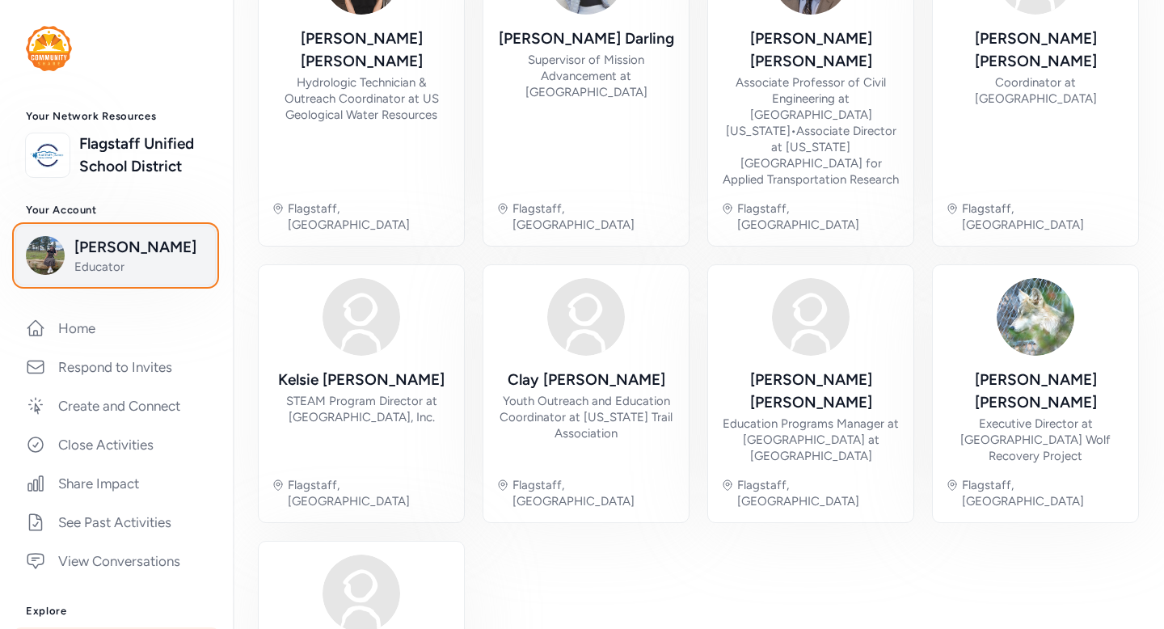
click at [100, 250] on span "[PERSON_NAME]" at bounding box center [139, 247] width 131 height 23
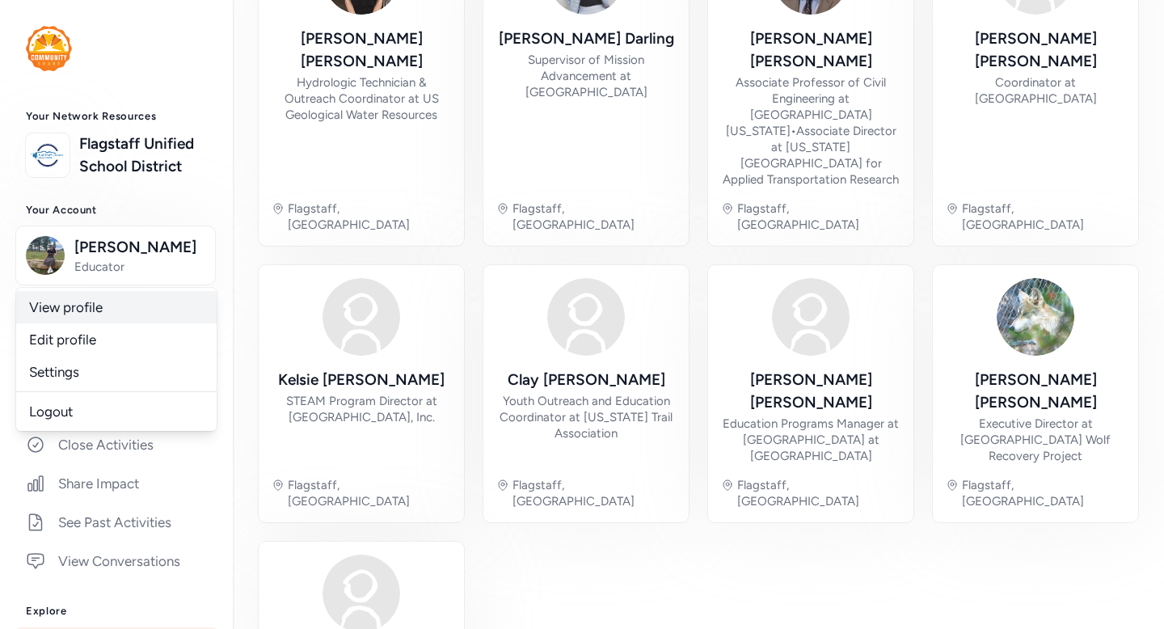
click at [85, 323] on link "View profile" at bounding box center [116, 307] width 200 height 32
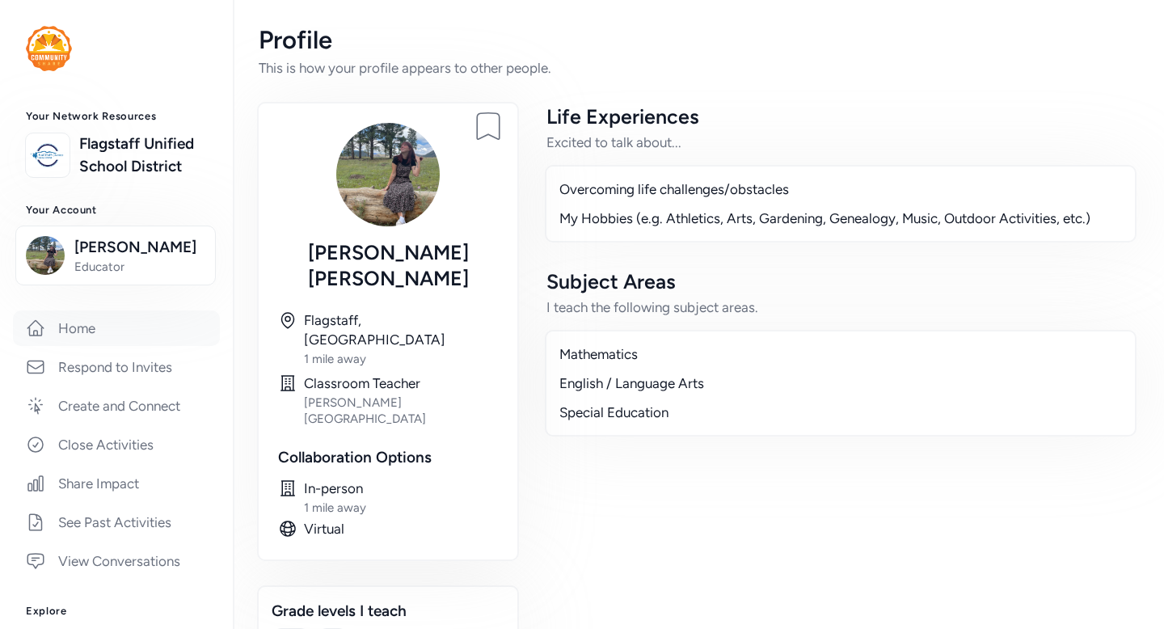
click at [95, 343] on link "Home" at bounding box center [116, 328] width 207 height 36
